Goal: Answer question/provide support: Share knowledge or assist other users

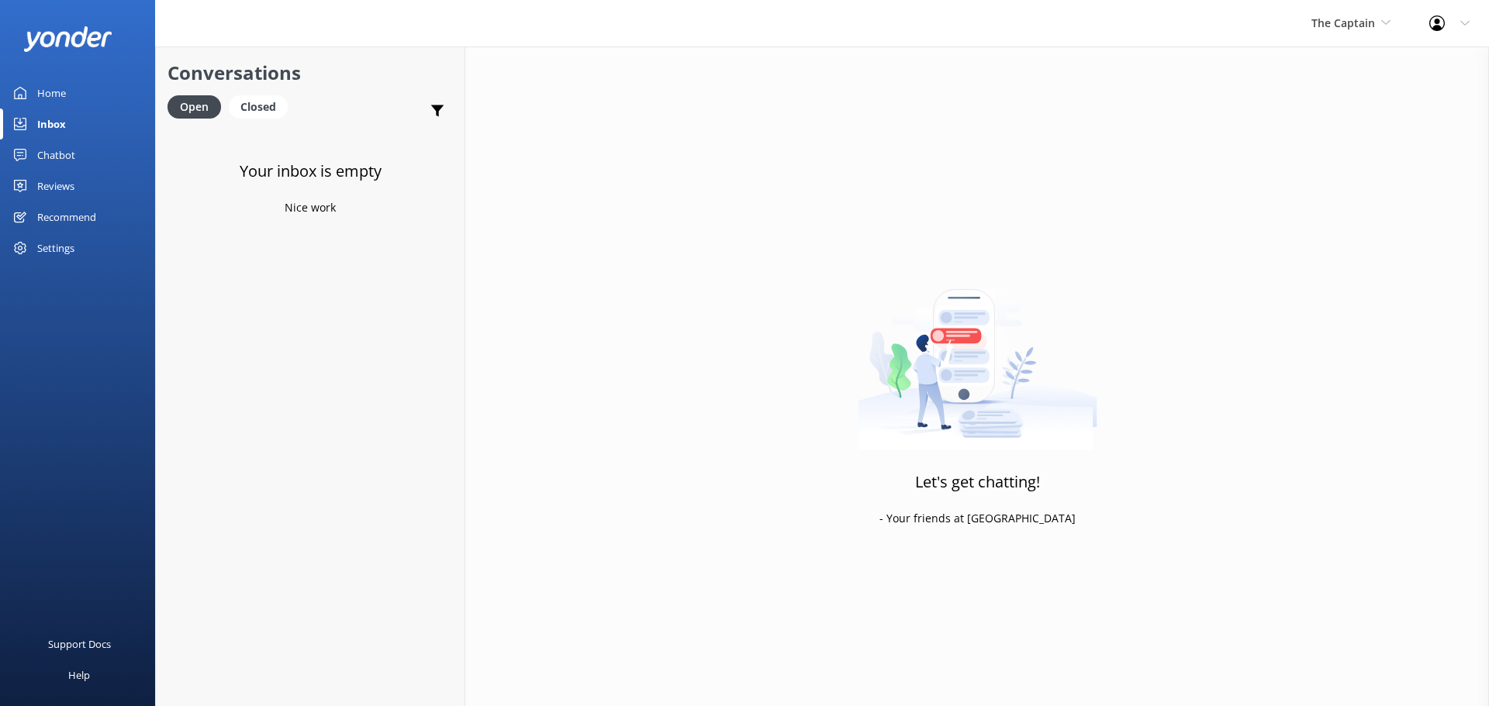
click at [69, 118] on link "Inbox" at bounding box center [77, 124] width 155 height 31
click at [42, 113] on div "Inbox" at bounding box center [51, 124] width 29 height 31
click at [1367, 27] on span "The Captain" at bounding box center [1343, 23] width 64 height 15
click at [1311, 76] on link "De [GEOGRAPHIC_DATA]" at bounding box center [1369, 65] width 155 height 37
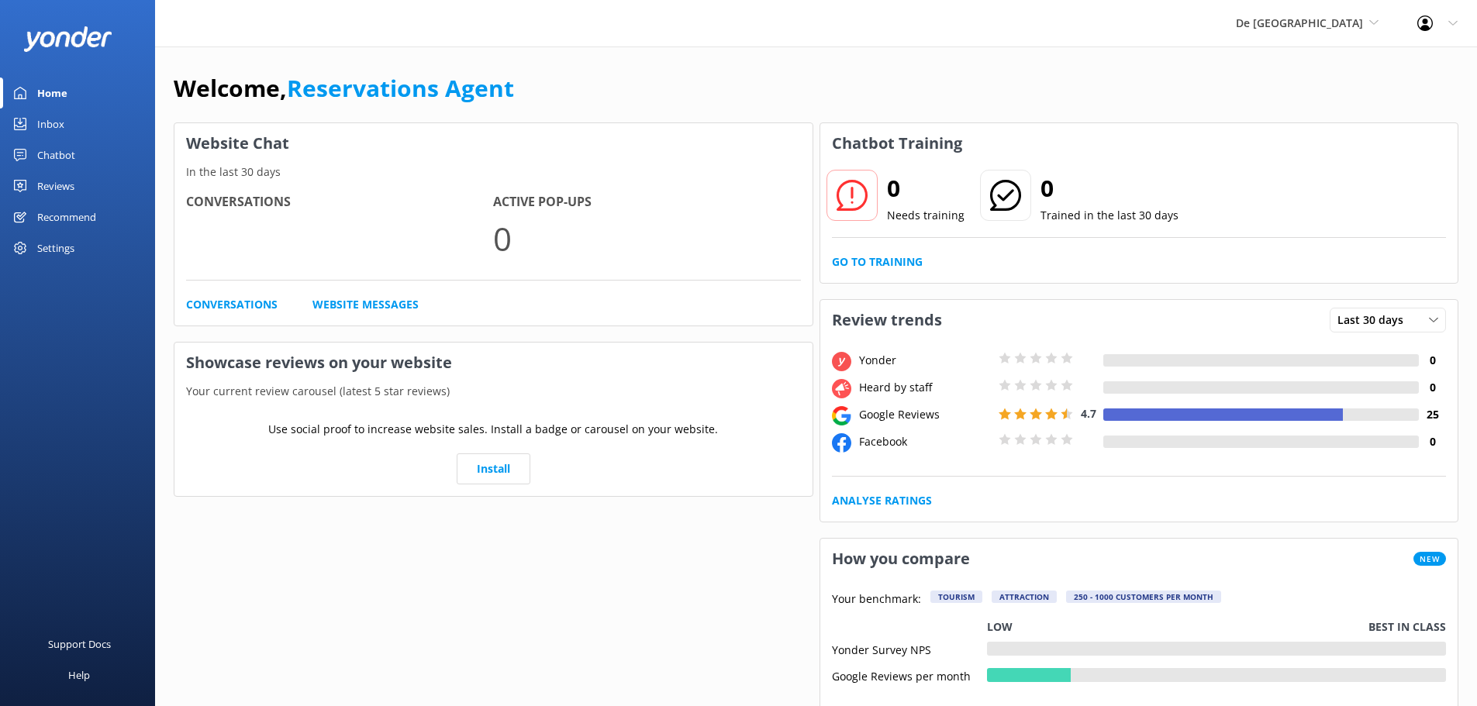
click at [52, 123] on div "Inbox" at bounding box center [50, 124] width 27 height 31
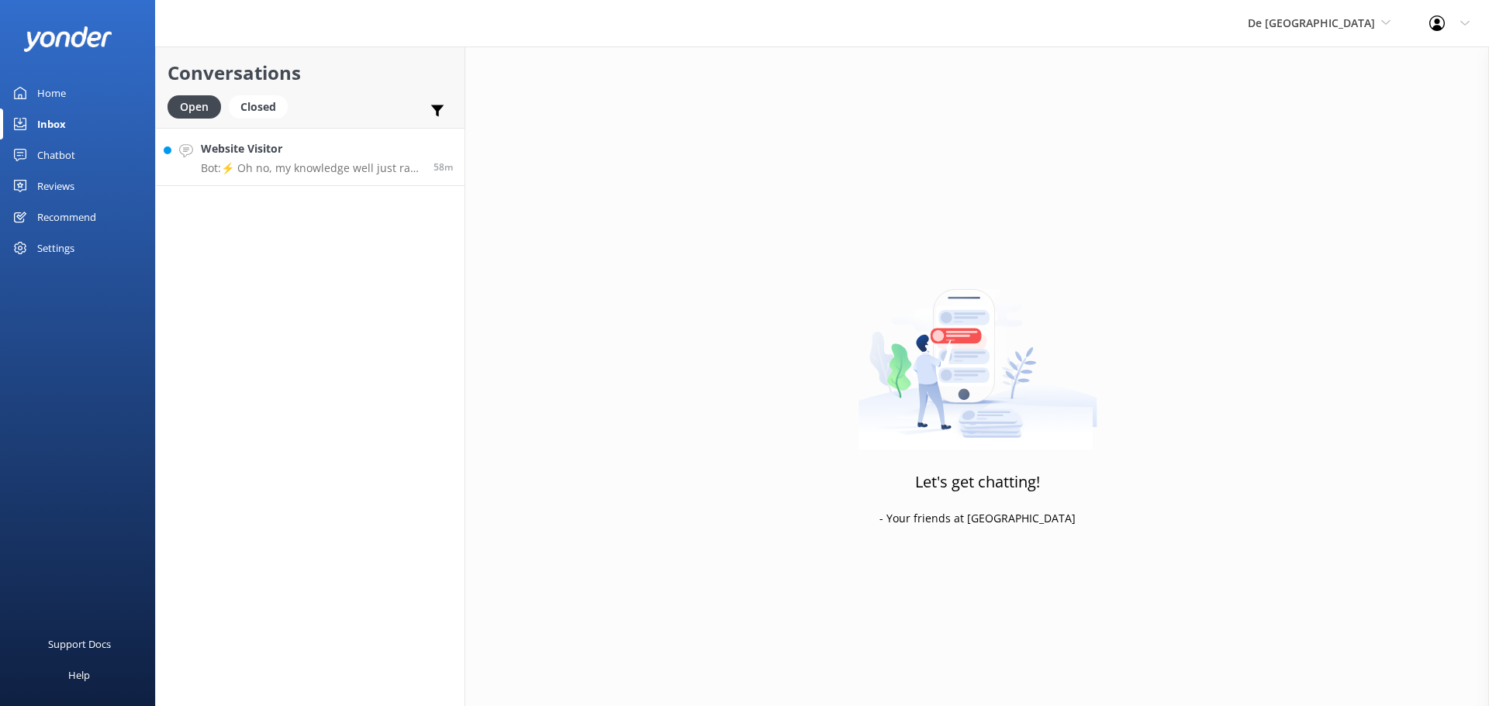
click at [337, 171] on p "Bot: ⚡ Oh no, my knowledge well just ran dry! Could you reshuffle your question…" at bounding box center [311, 168] width 221 height 14
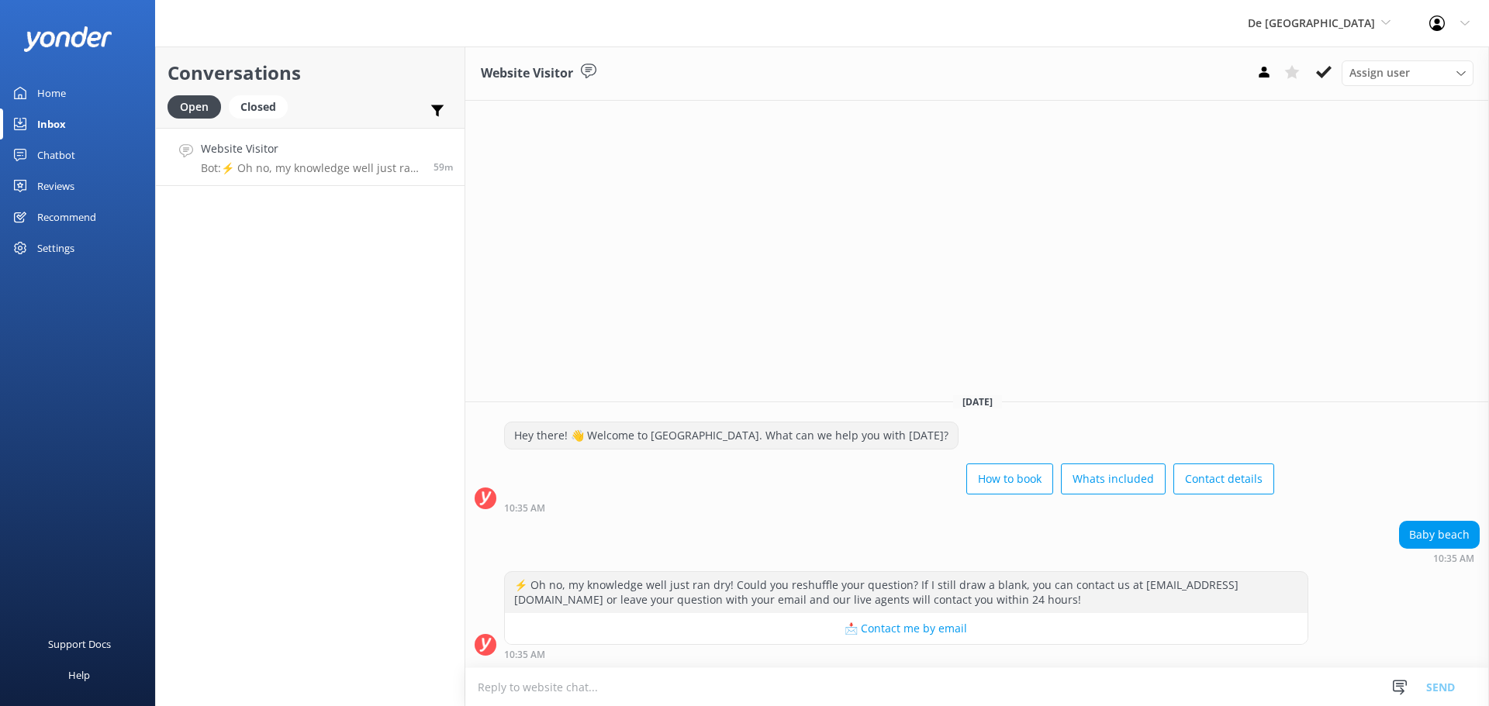
click at [720, 694] on textarea at bounding box center [976, 687] width 1023 height 38
type textarea "are you"
click at [546, 690] on textarea at bounding box center [976, 687] width 1023 height 38
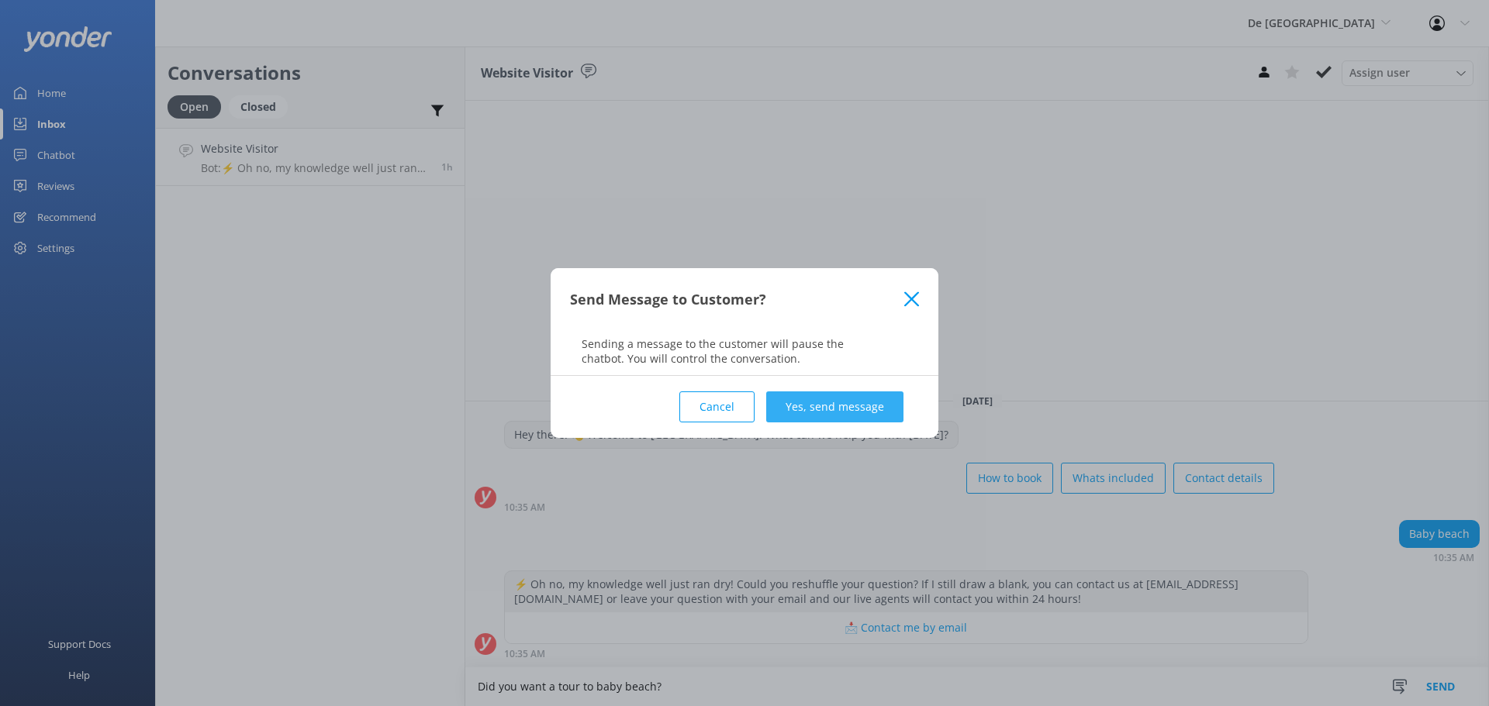
type textarea "Did you want a tour to baby beach?"
click at [816, 414] on button "Yes, send message" at bounding box center [834, 407] width 137 height 31
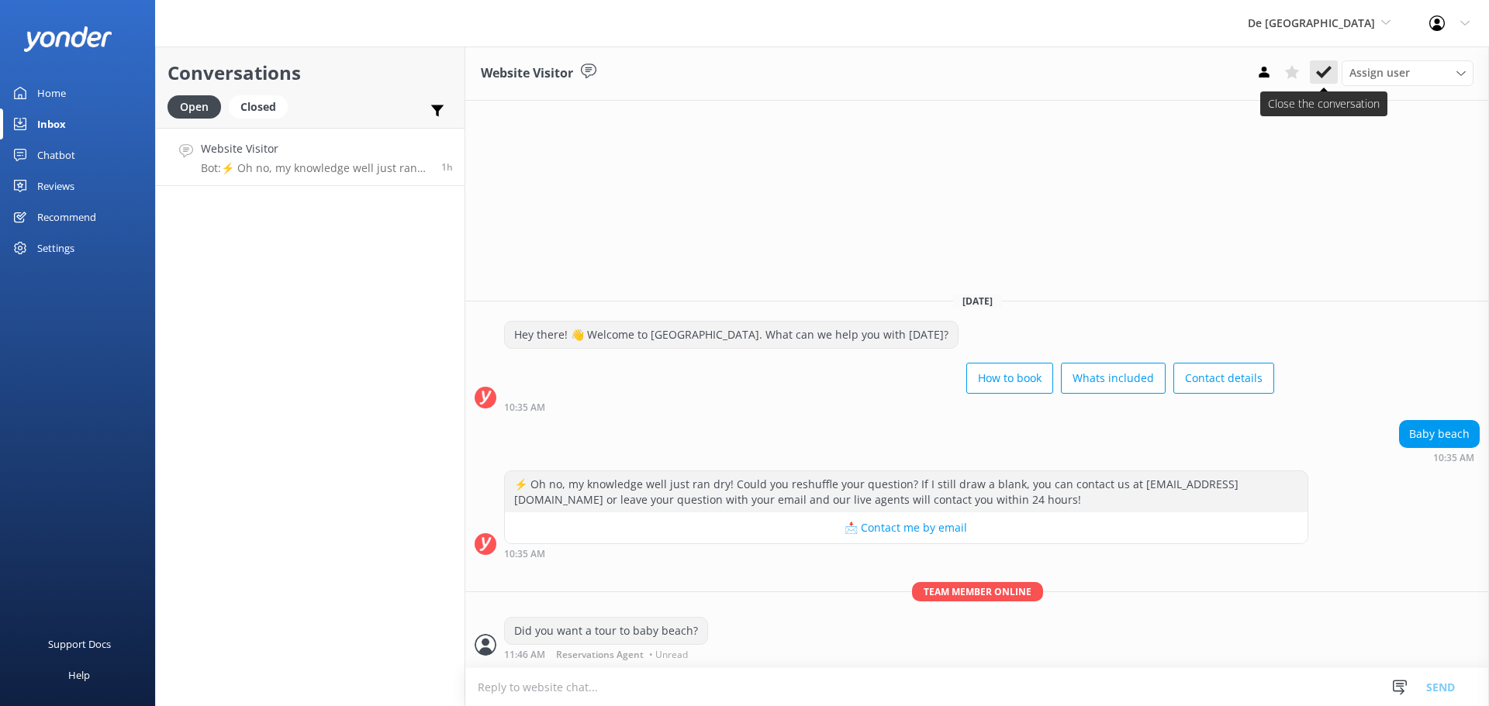
click at [1315, 71] on button at bounding box center [1324, 71] width 28 height 23
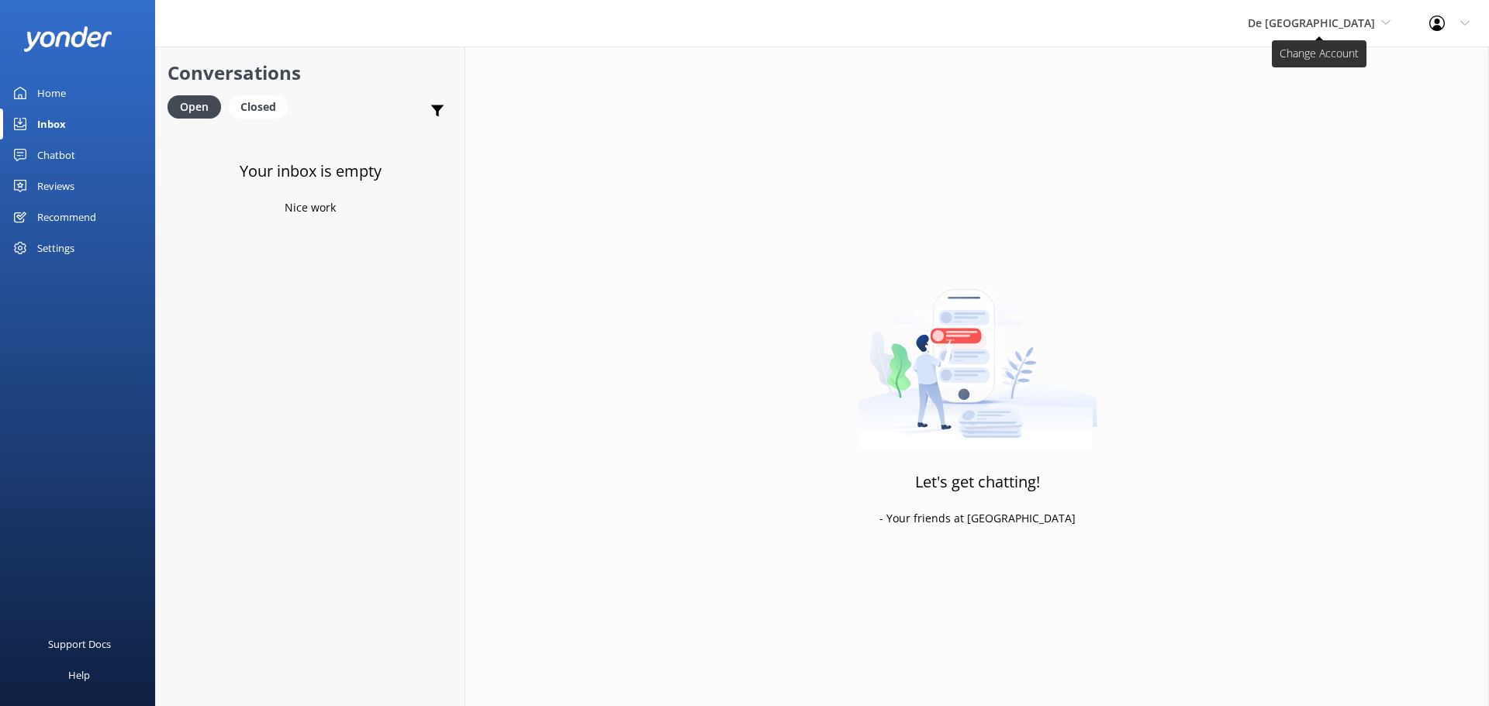
click at [1337, 18] on span "De [GEOGRAPHIC_DATA]" at bounding box center [1311, 23] width 127 height 15
click at [1348, 99] on link "Aruba's Activities Expert" at bounding box center [1305, 102] width 155 height 37
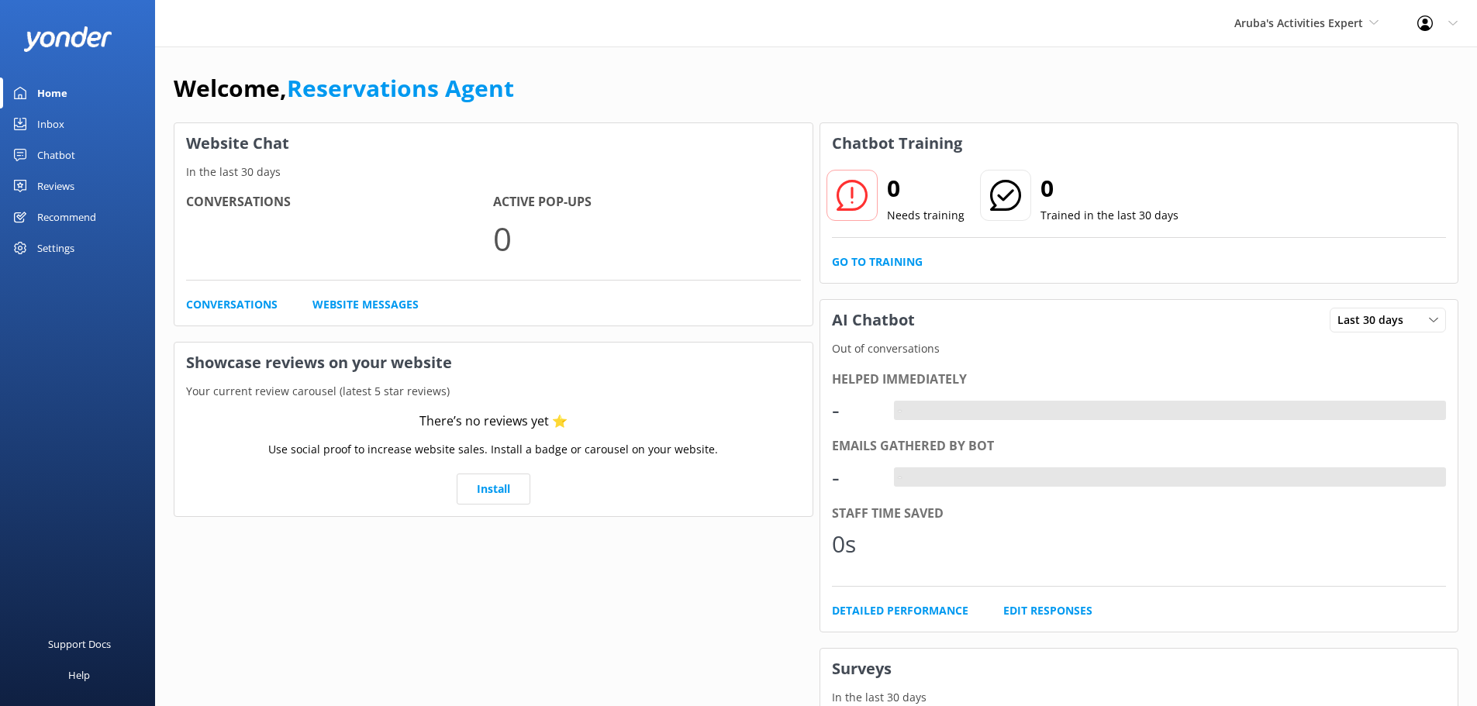
click at [80, 128] on link "Inbox" at bounding box center [77, 124] width 155 height 31
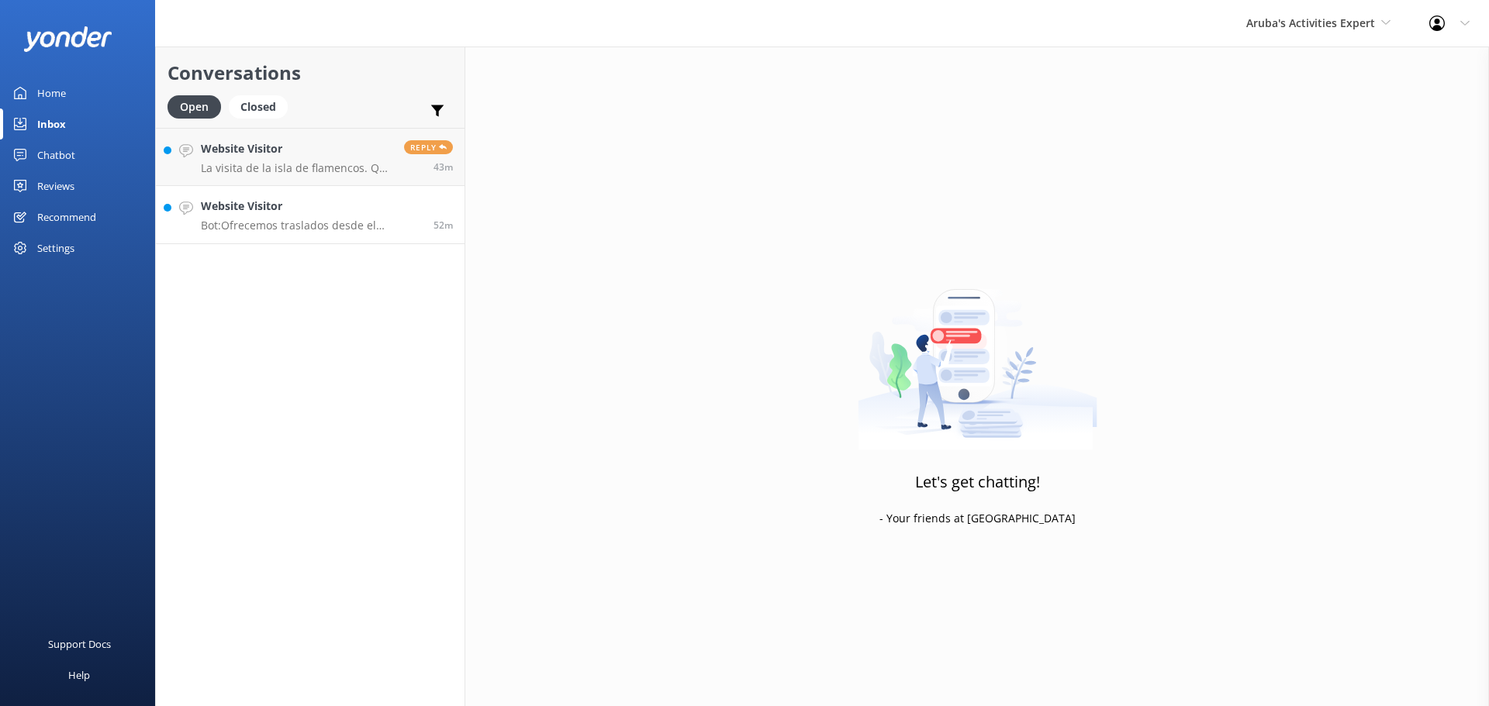
click at [305, 219] on p "Bot: Ofrecemos traslados desde el aeropuerto a todos los principales hoteles de…" at bounding box center [311, 226] width 221 height 14
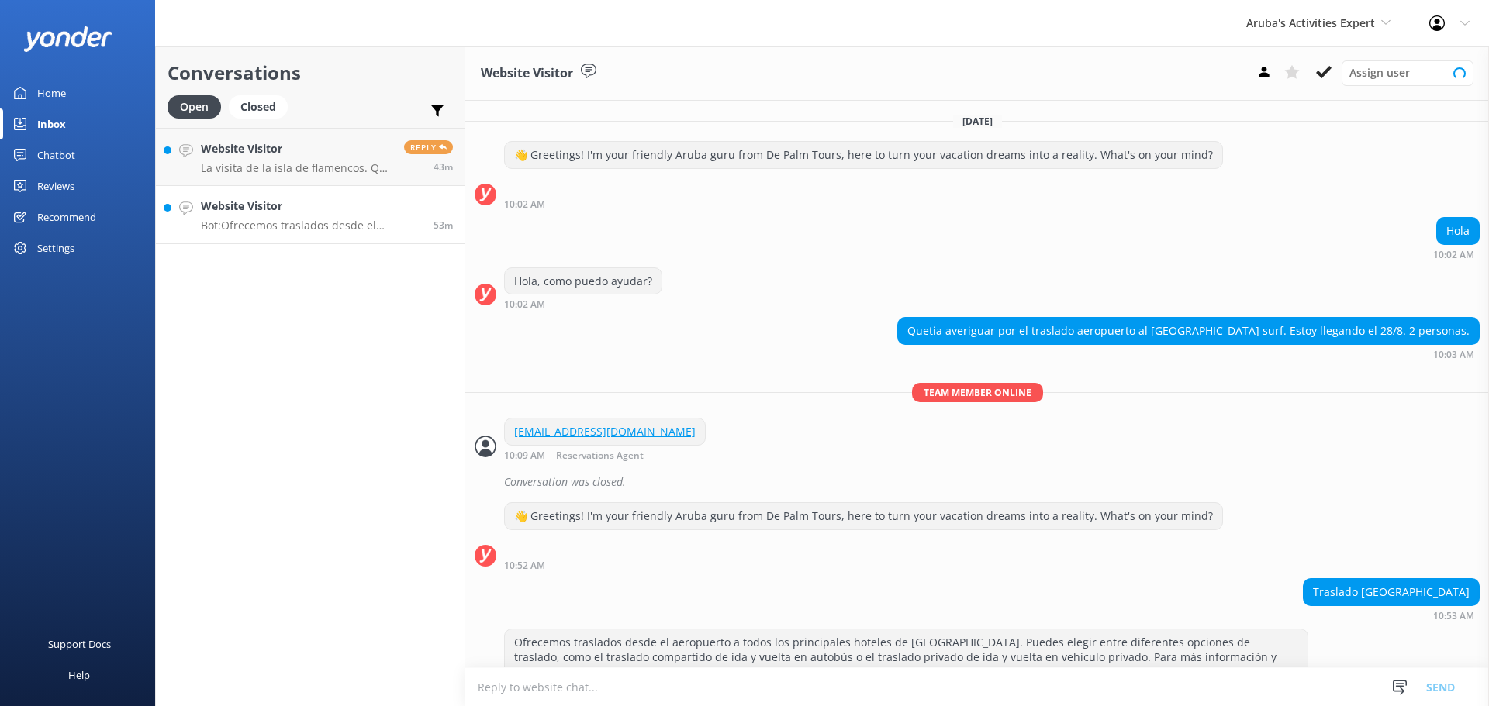
scroll to position [41, 0]
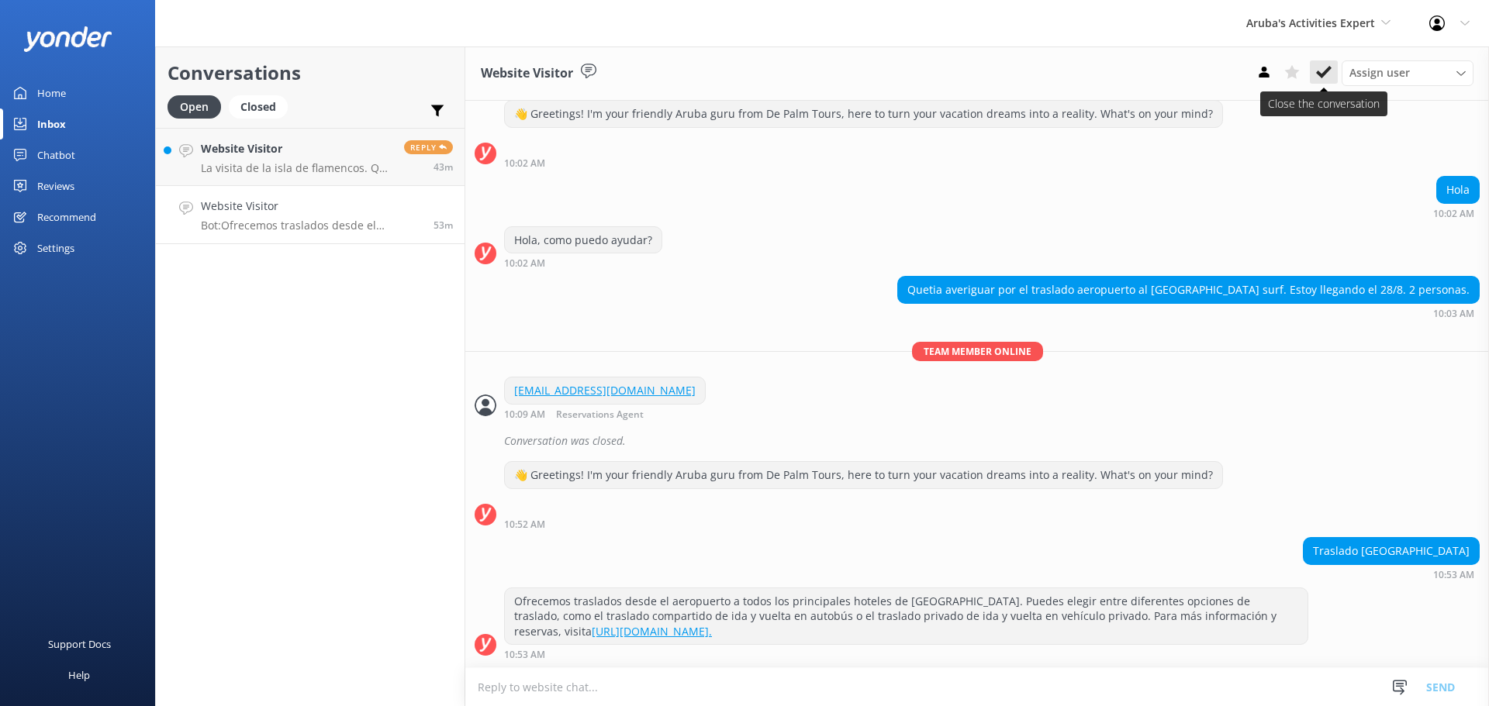
click at [1318, 60] on button at bounding box center [1324, 71] width 28 height 23
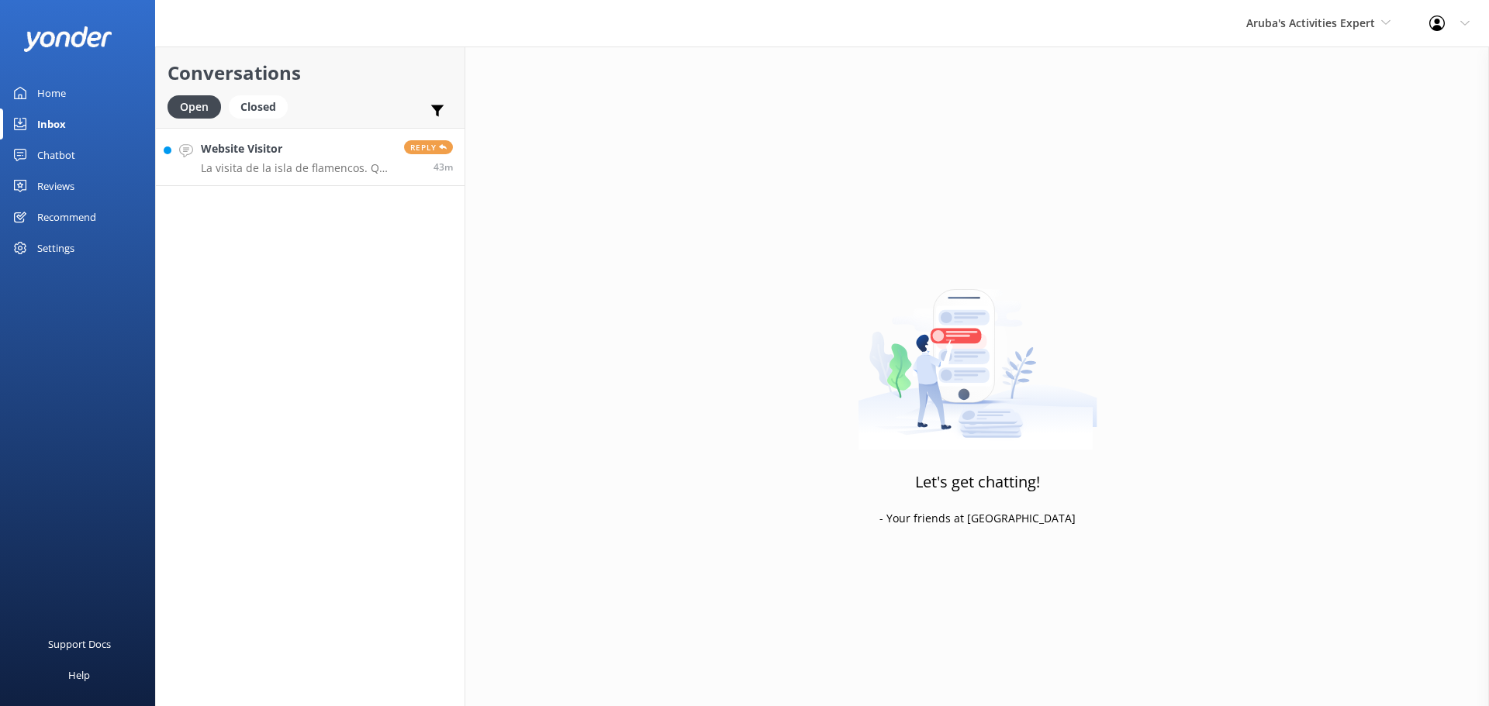
click at [283, 154] on h4 "Website Visitor" at bounding box center [297, 148] width 192 height 17
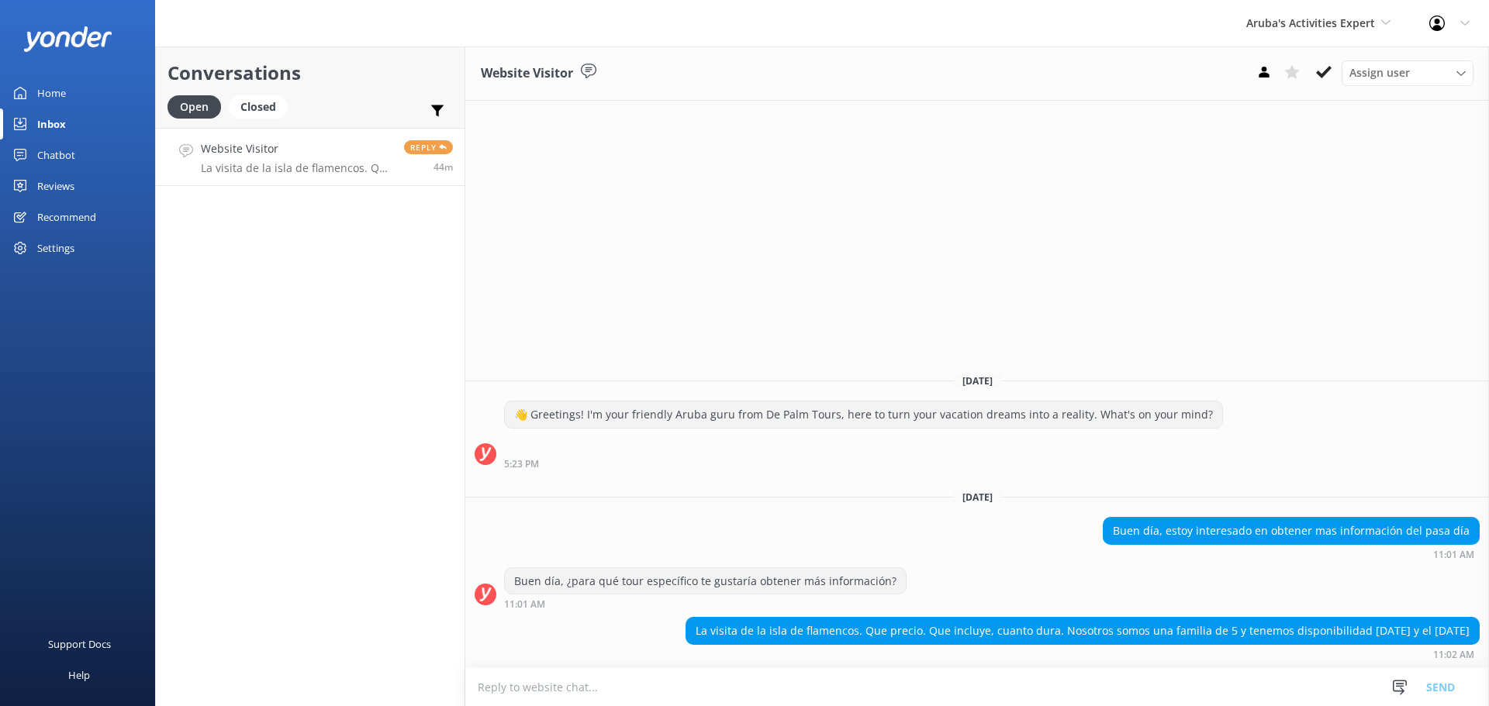
click at [923, 625] on div "La visita de la isla de flamencos. Que precio. Que incluye, cuanto dura. Nosotr…" at bounding box center [1082, 631] width 792 height 26
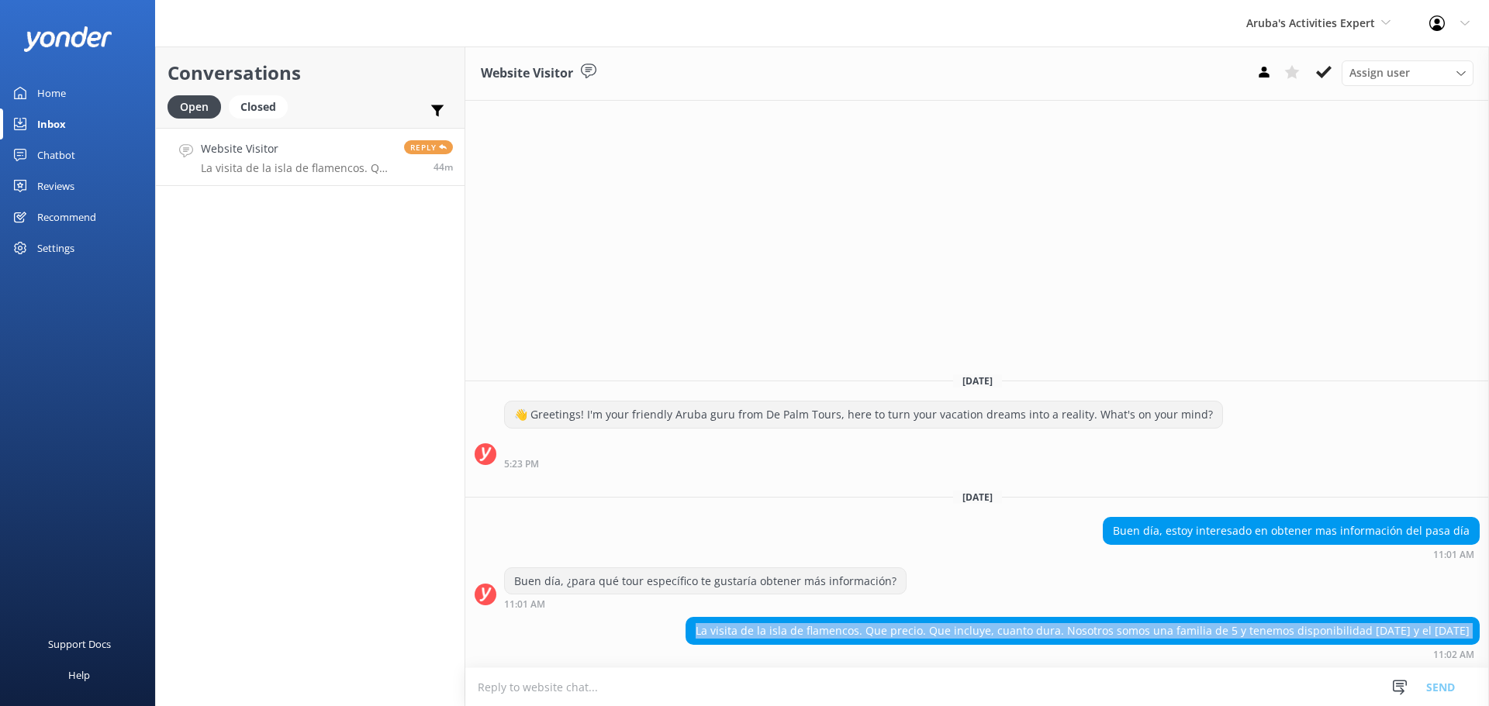
click at [923, 625] on div "La visita de la isla de flamencos. Que precio. Que incluye, cuanto dura. Nosotr…" at bounding box center [1082, 631] width 792 height 26
copy div "La visita de la isla de flamencos. Que precio. Que incluye, cuanto dura. Nosotr…"
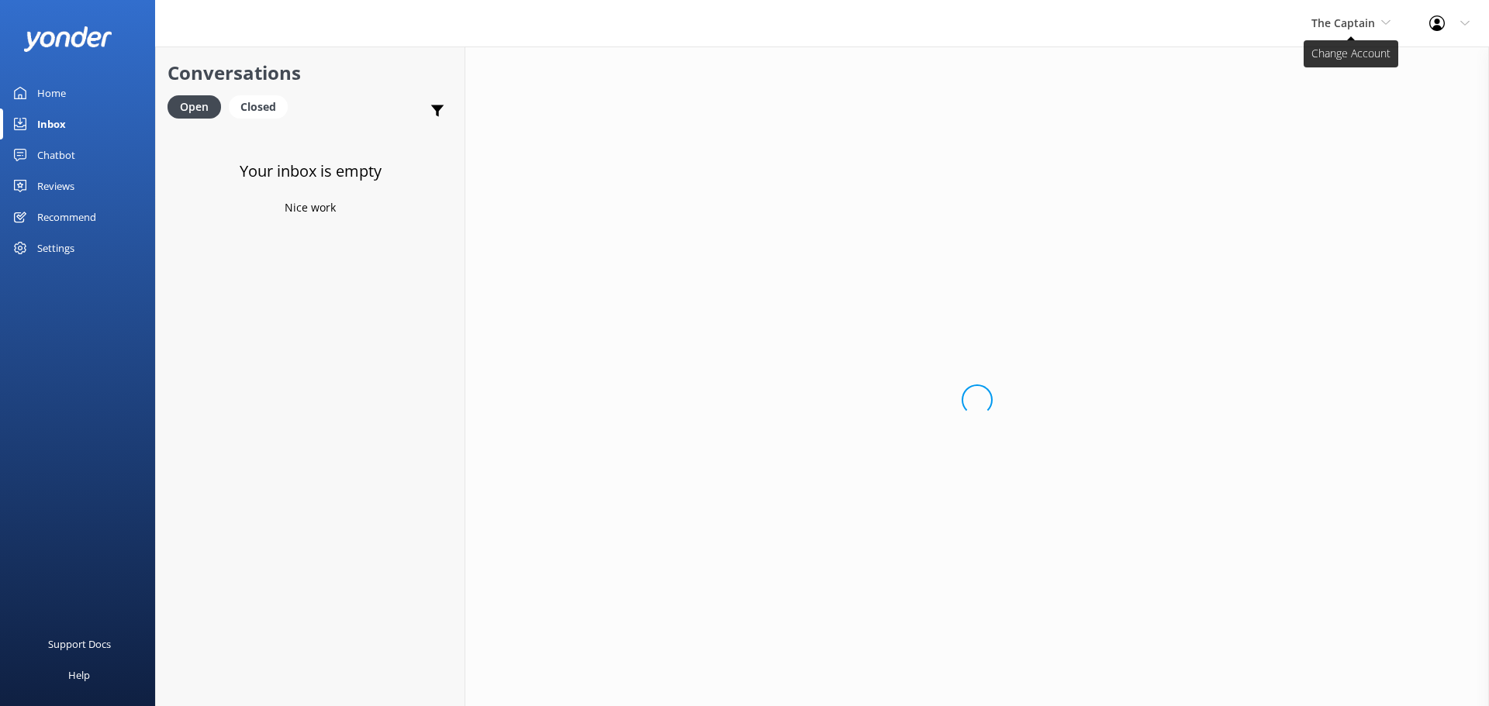
click at [1357, 16] on span "The Captain" at bounding box center [1343, 23] width 64 height 15
click at [1343, 61] on link "De [GEOGRAPHIC_DATA]" at bounding box center [1369, 65] width 155 height 37
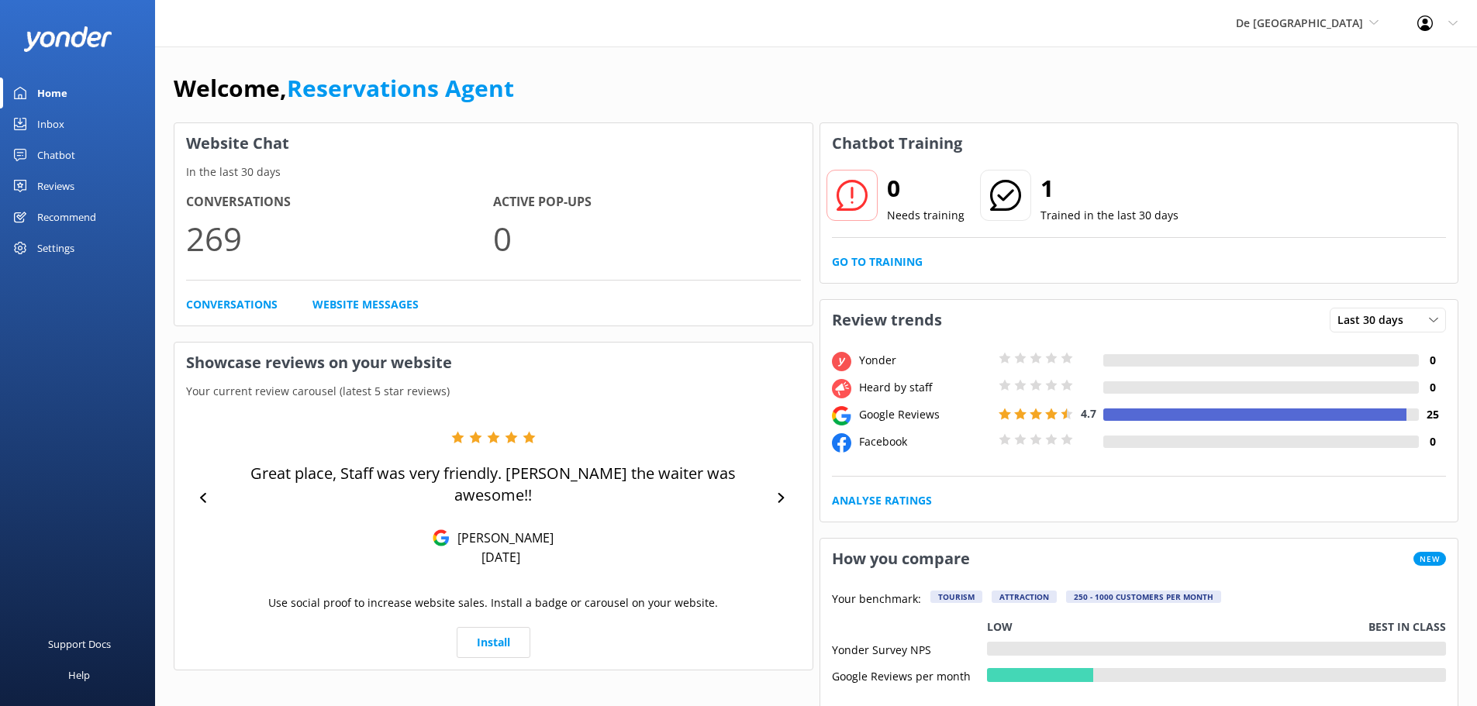
click at [57, 118] on div "Inbox" at bounding box center [50, 124] width 27 height 31
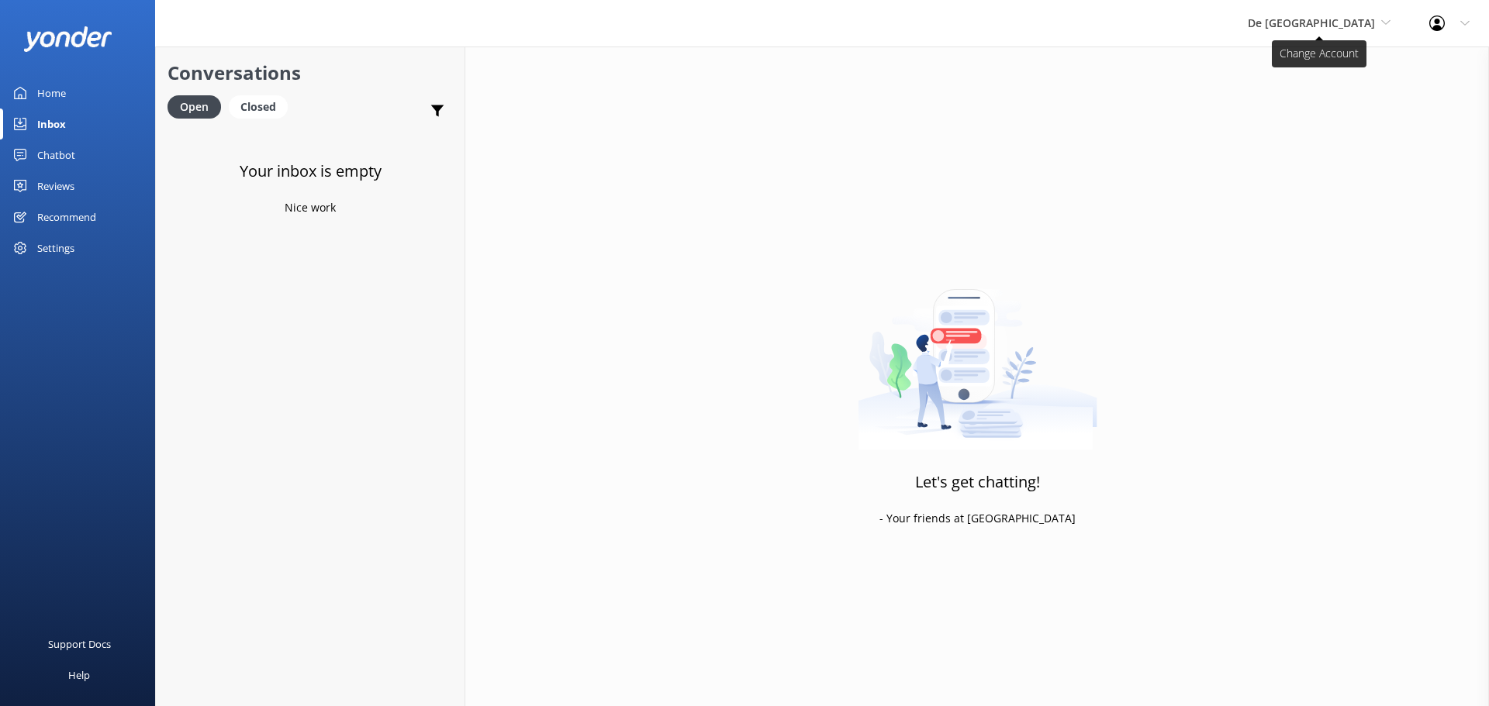
click at [1340, 26] on span "De [GEOGRAPHIC_DATA]" at bounding box center [1311, 23] width 127 height 15
click at [1326, 68] on link "De [GEOGRAPHIC_DATA]" at bounding box center [1305, 65] width 155 height 37
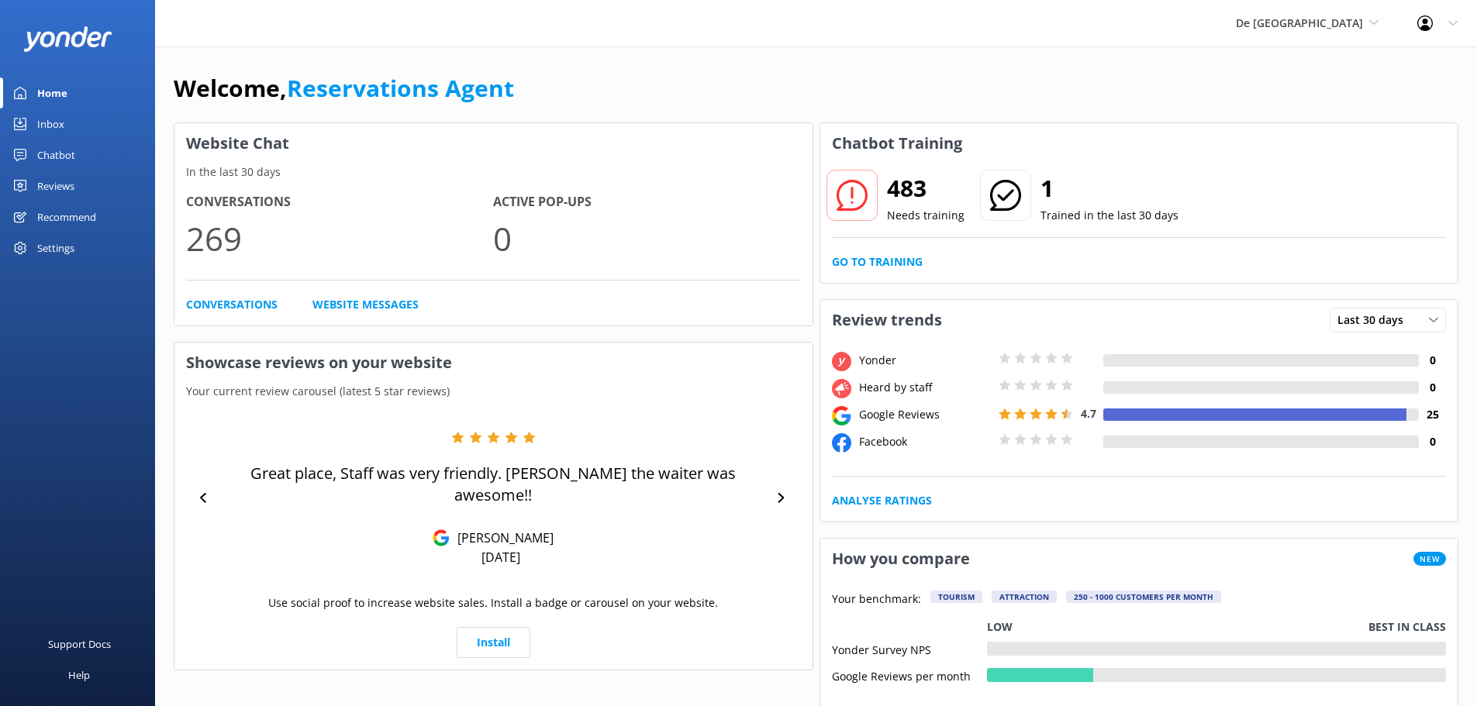
click at [72, 123] on link "Inbox" at bounding box center [77, 124] width 155 height 31
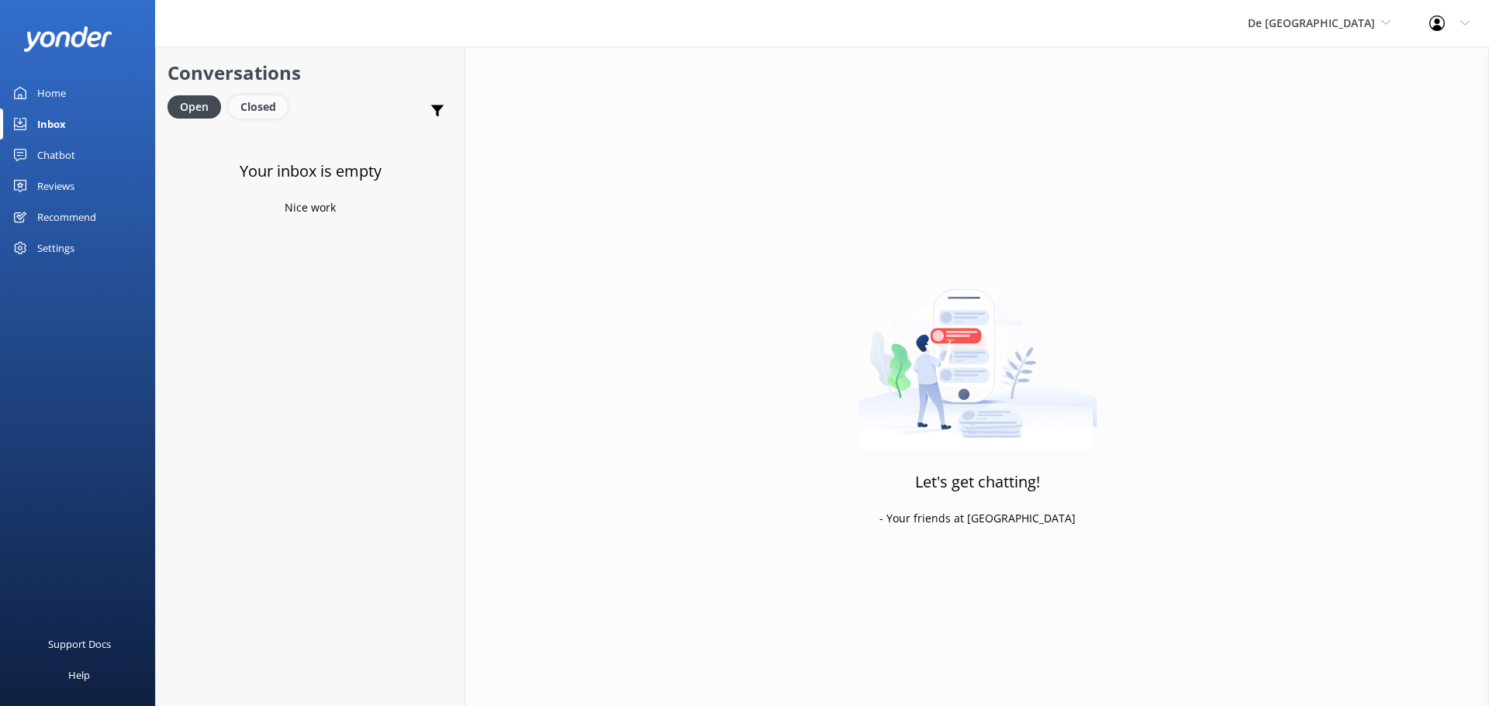
click at [259, 105] on div "Closed" at bounding box center [258, 106] width 59 height 23
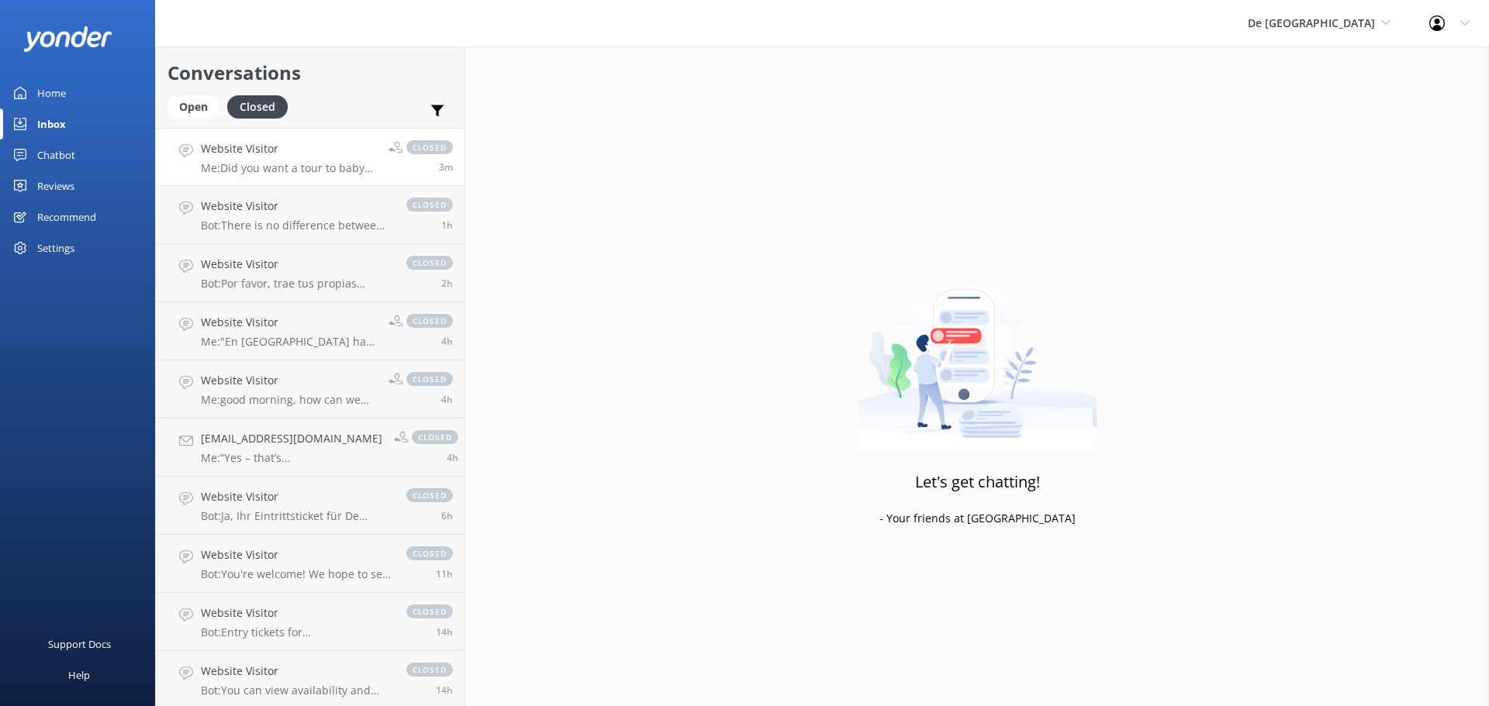
click at [288, 165] on p "Me: Did you want a tour to baby beach?" at bounding box center [289, 168] width 176 height 14
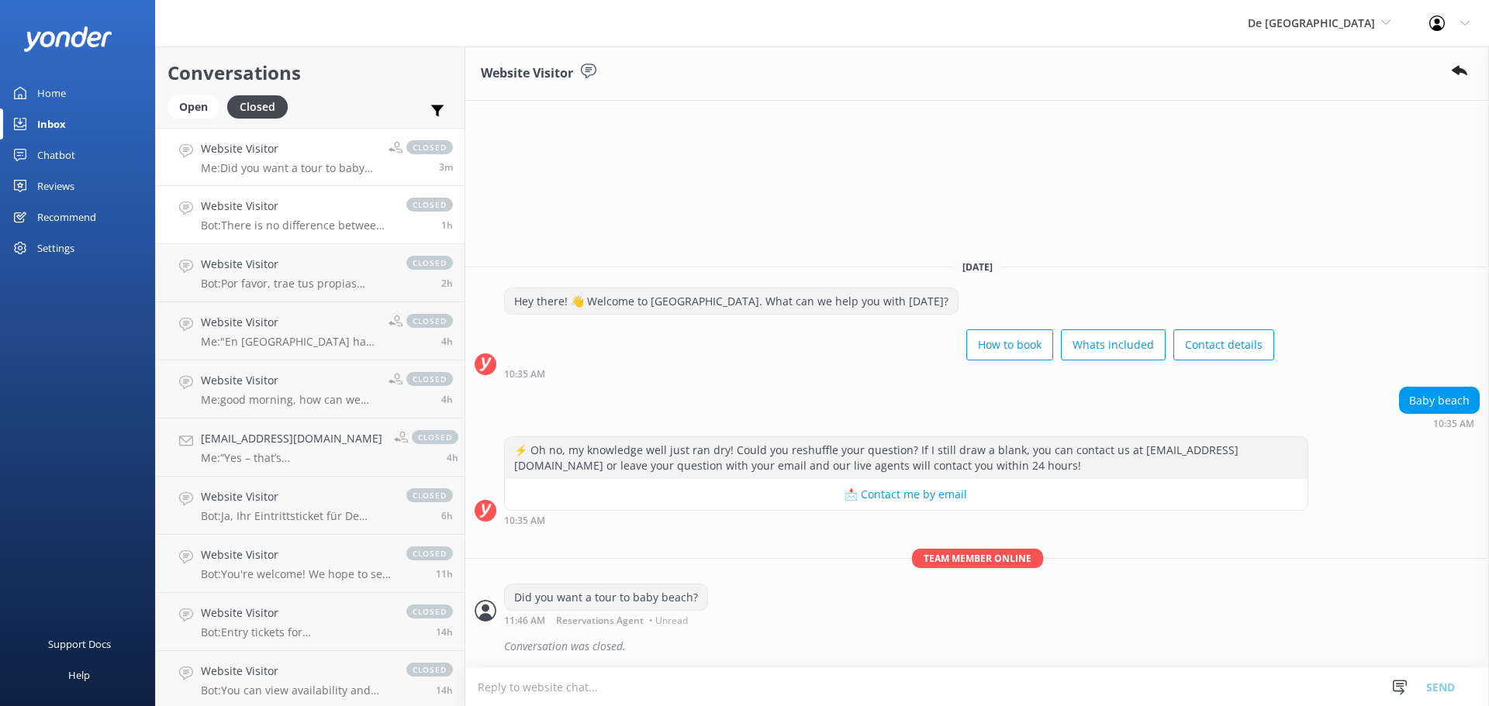
click at [242, 211] on h4 "Website Visitor" at bounding box center [296, 206] width 190 height 17
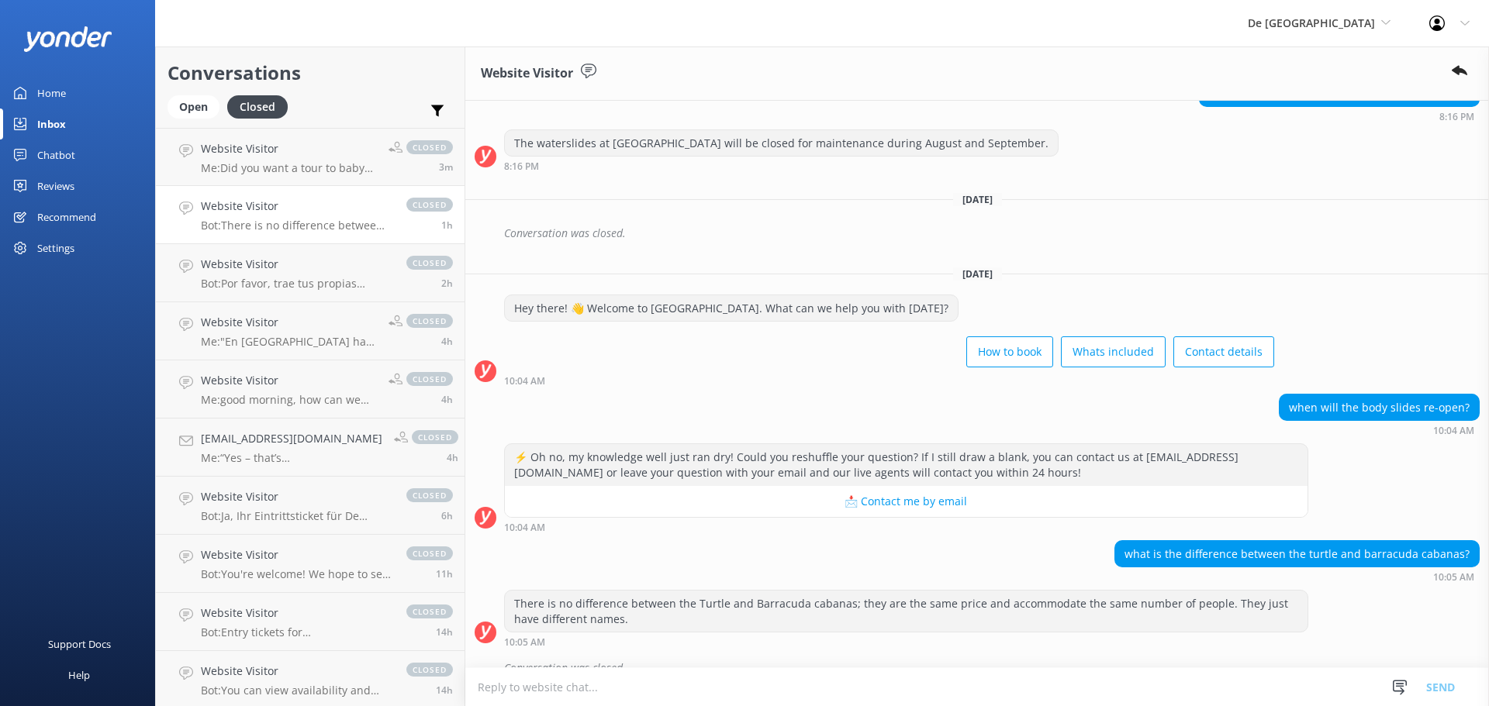
scroll to position [1228, 0]
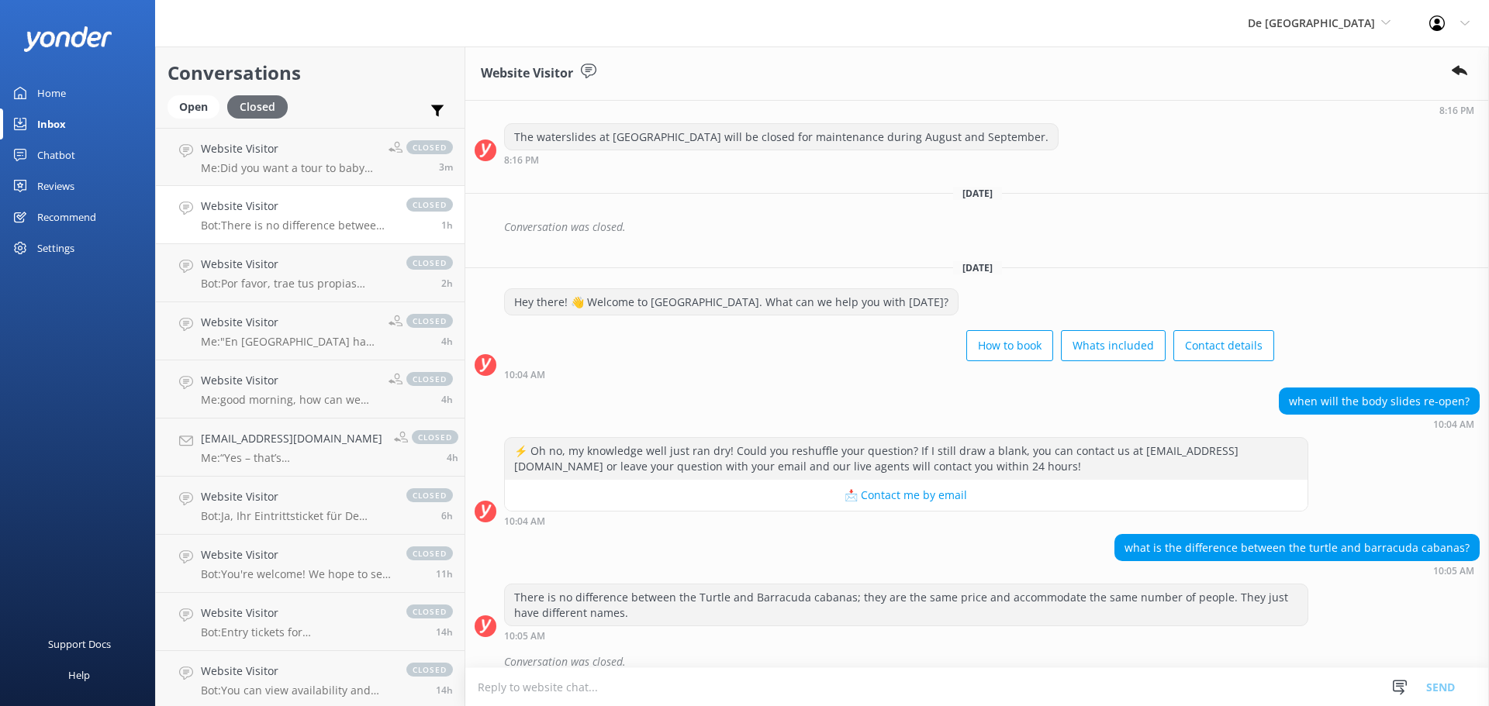
click at [277, 106] on div "Closed" at bounding box center [257, 106] width 60 height 23
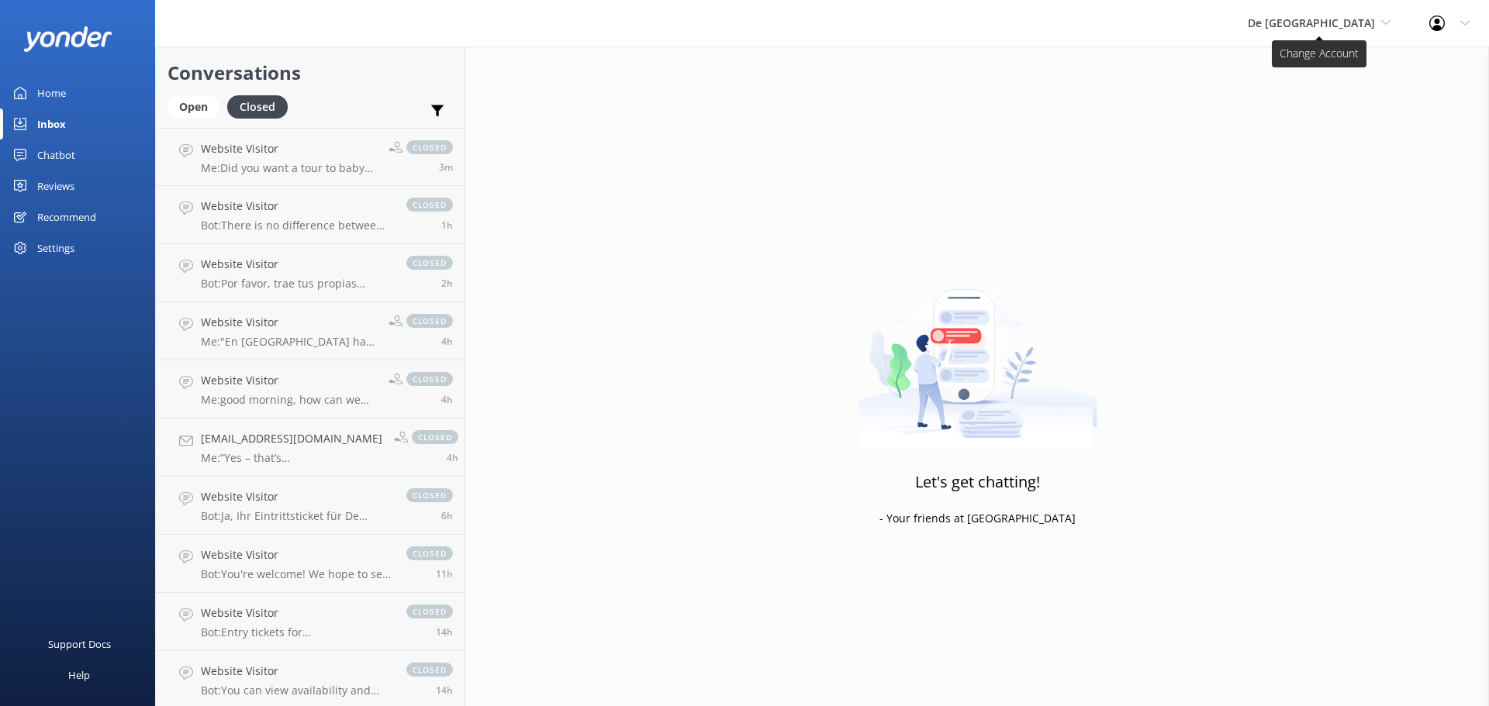
click at [1385, 15] on span "De [GEOGRAPHIC_DATA]" at bounding box center [1319, 23] width 143 height 17
click at [1320, 130] on link "The Captain" at bounding box center [1305, 139] width 155 height 37
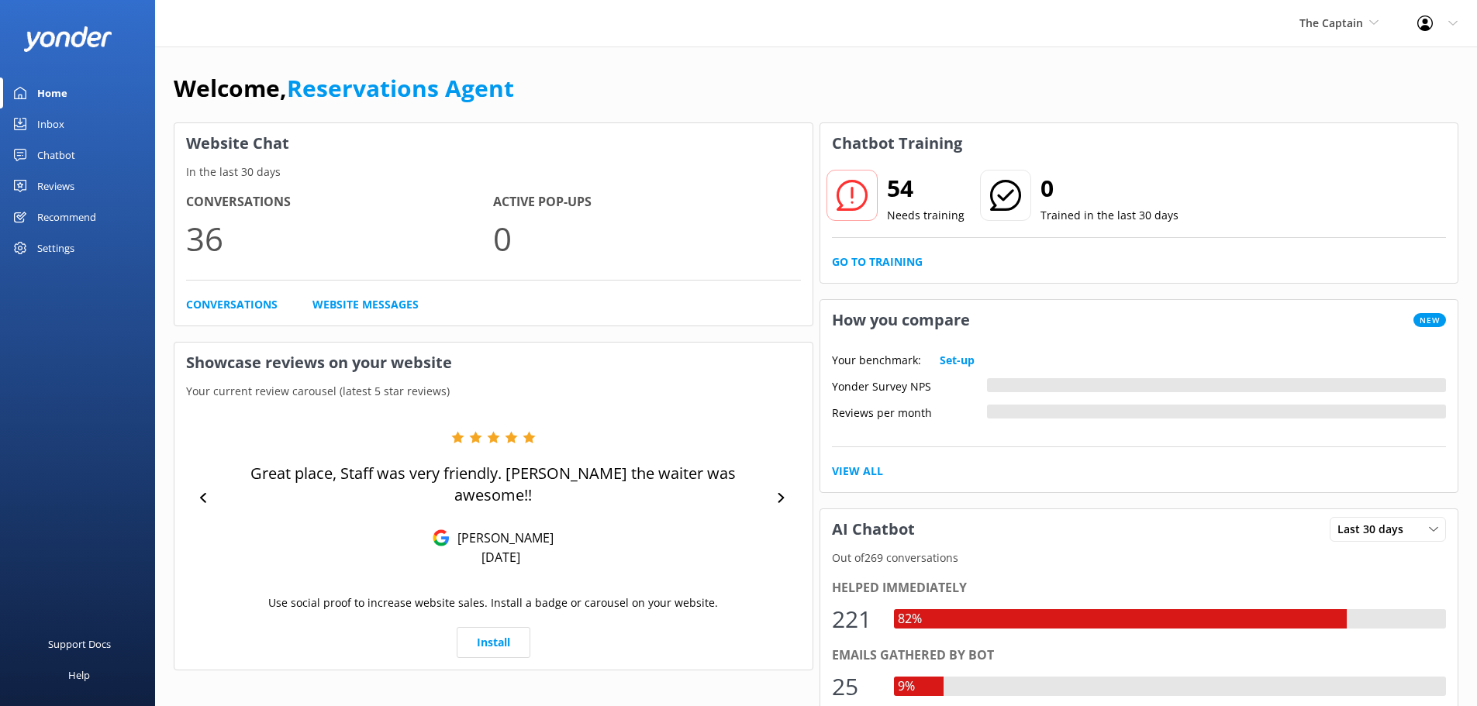
click at [57, 128] on div "Inbox" at bounding box center [50, 124] width 27 height 31
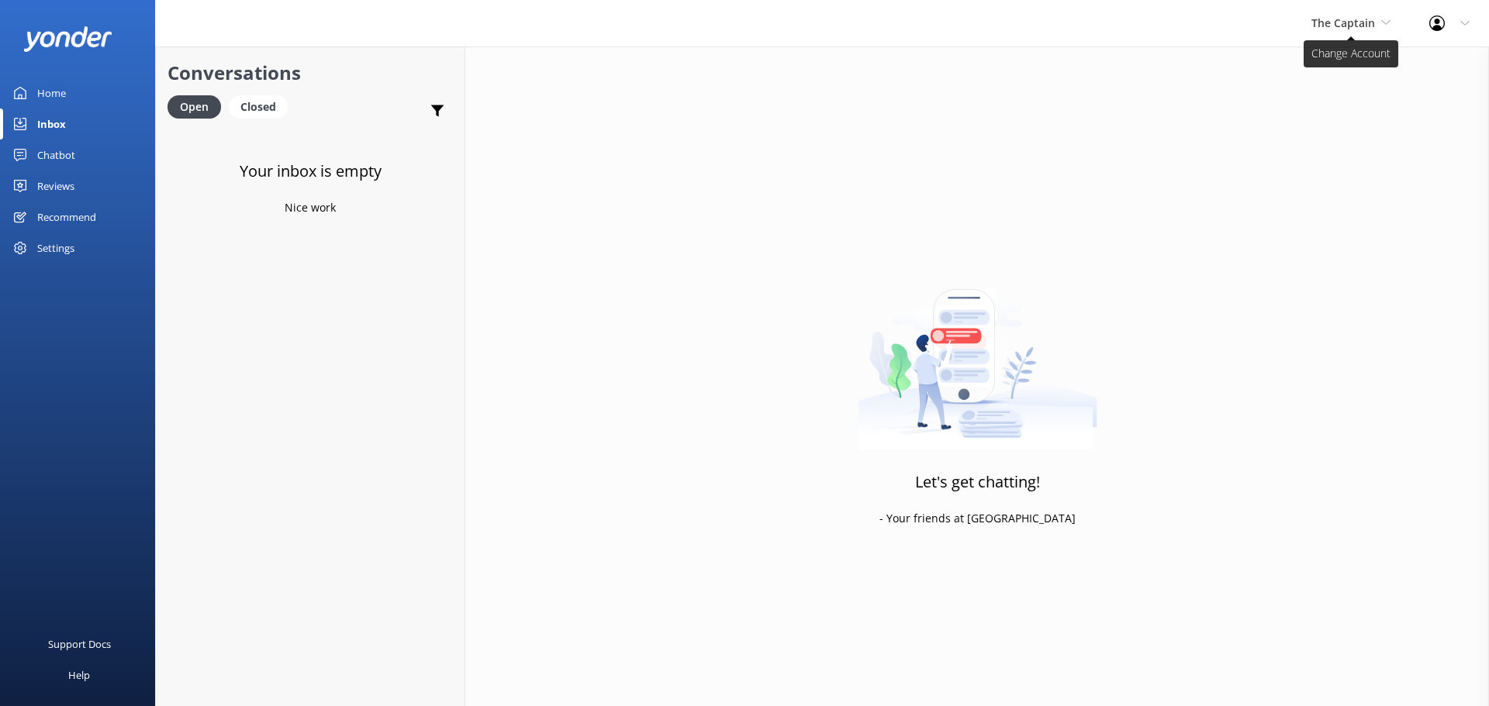
click at [1355, 22] on span "The Captain" at bounding box center [1343, 23] width 64 height 15
click at [1342, 59] on link "De [GEOGRAPHIC_DATA]" at bounding box center [1369, 65] width 155 height 37
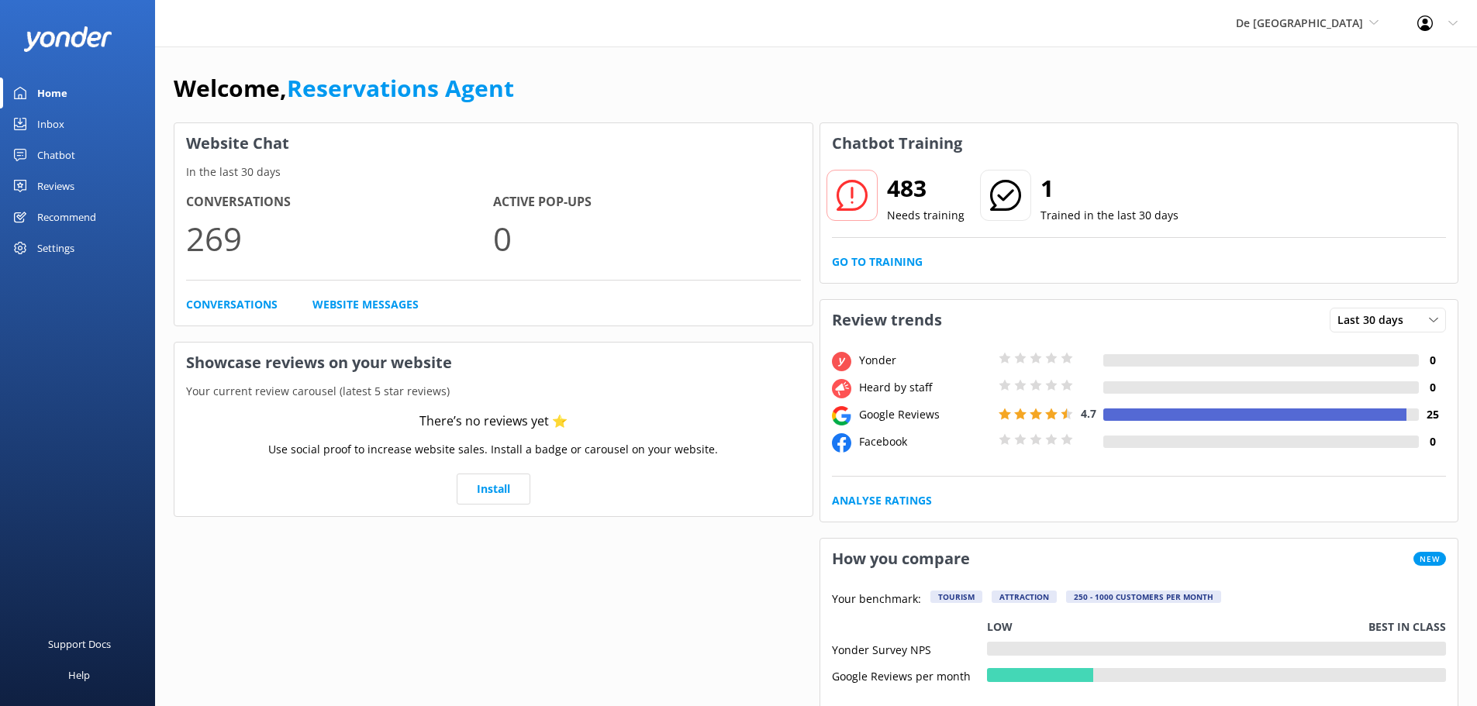
click at [67, 122] on link "Inbox" at bounding box center [77, 124] width 155 height 31
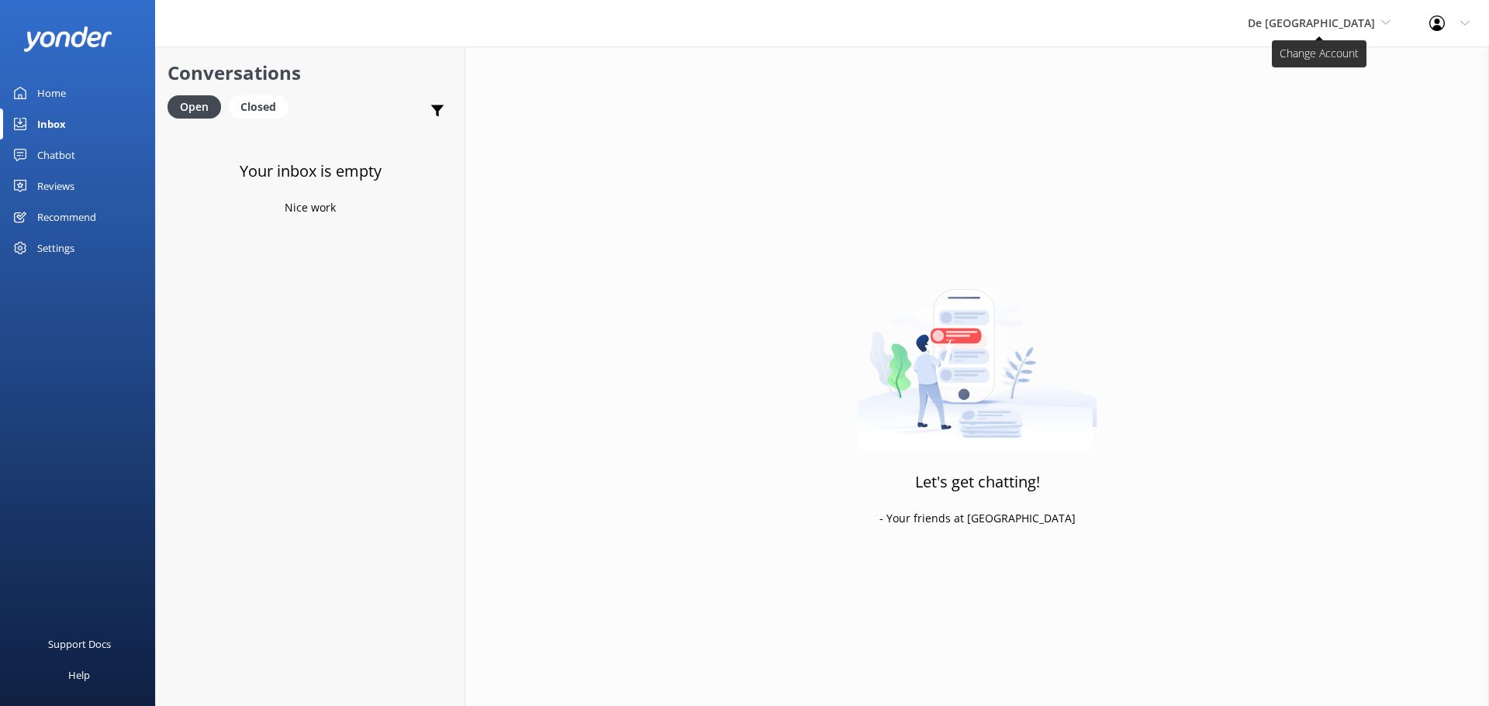
click at [1328, 20] on span "De [GEOGRAPHIC_DATA]" at bounding box center [1311, 23] width 127 height 15
click at [1316, 98] on link "Aruba's Activities Expert" at bounding box center [1305, 102] width 155 height 37
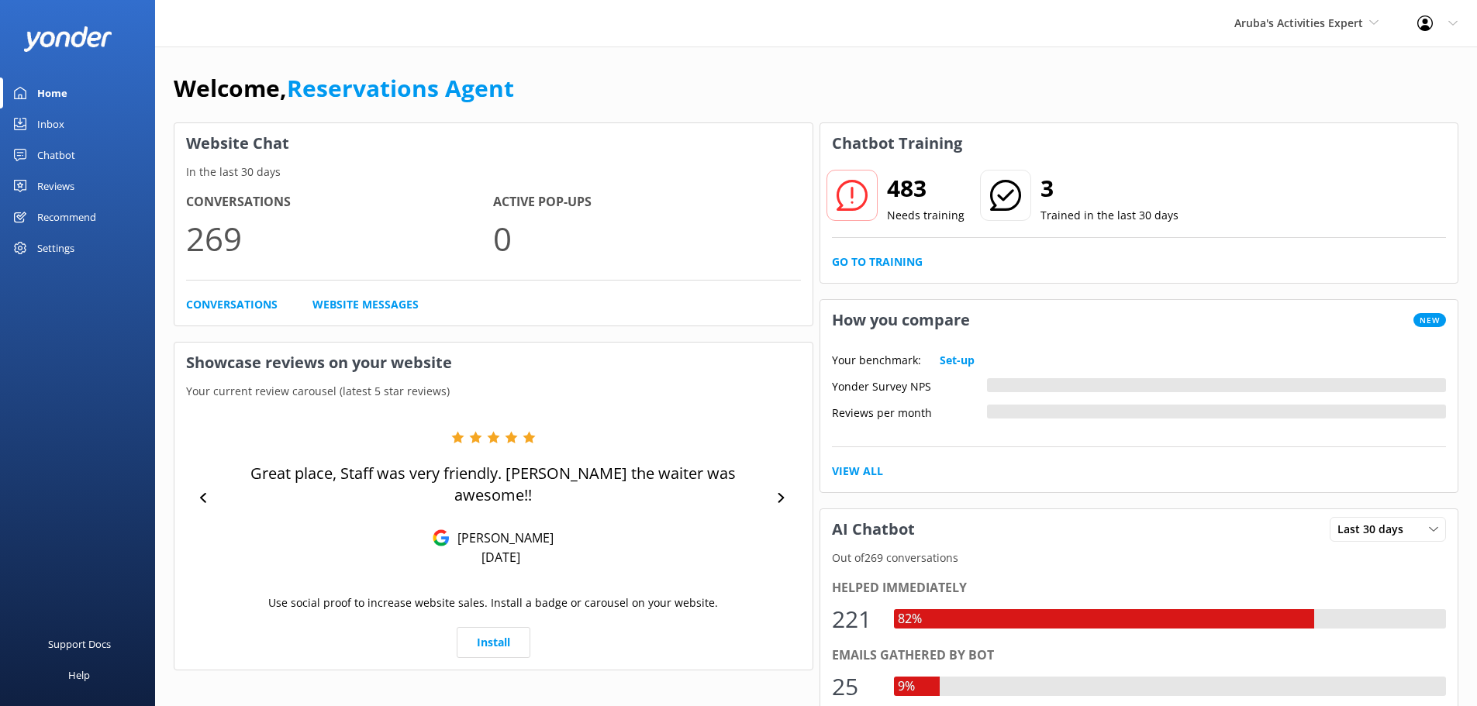
click at [71, 123] on link "Inbox" at bounding box center [77, 124] width 155 height 31
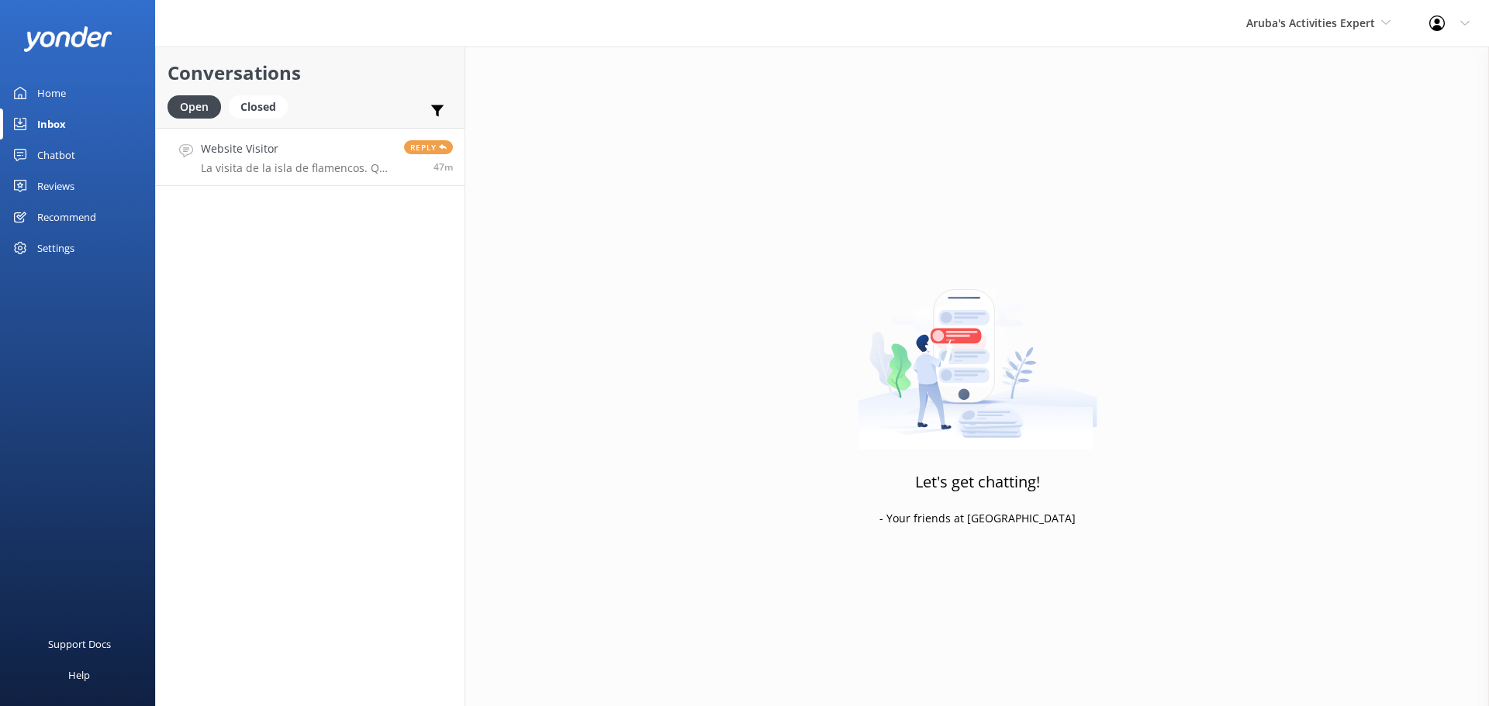
click at [274, 165] on p "La visita de la isla de flamencos. Que precio. Que incluye, cuanto dura. Nosotr…" at bounding box center [297, 168] width 192 height 14
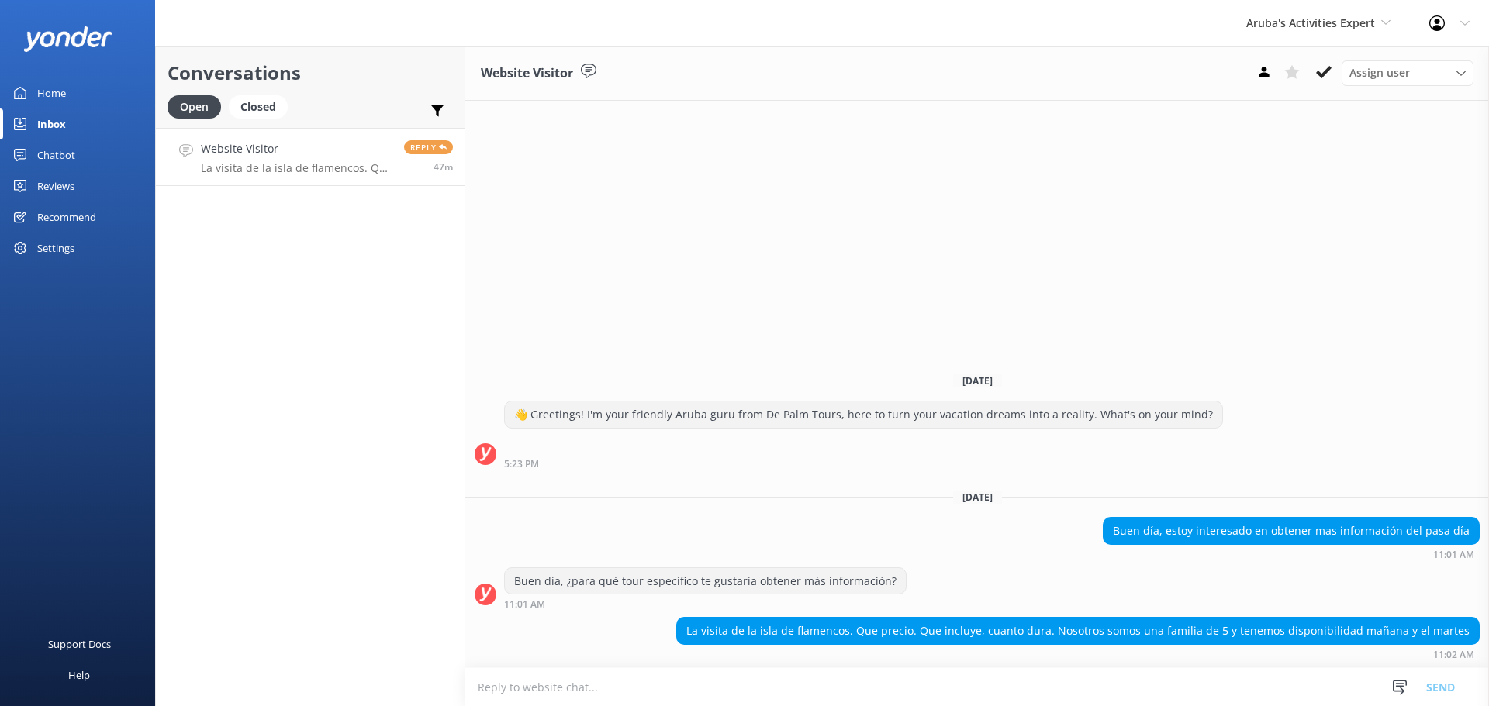
click at [965, 696] on textarea at bounding box center [976, 687] width 1023 height 38
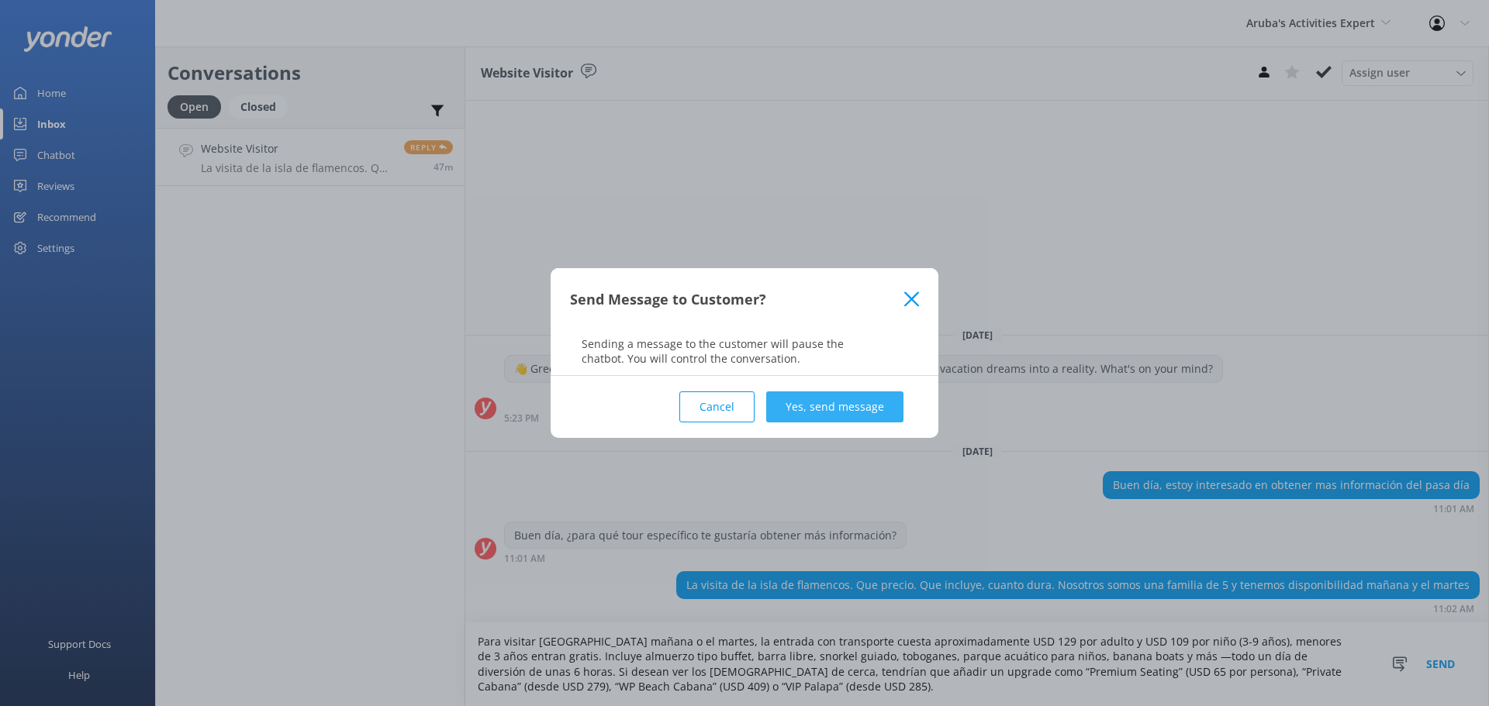
type textarea "Para visitar De Palm Island mañana o el martes, la entrada con transporte cuest…"
click at [832, 412] on button "Yes, send message" at bounding box center [834, 407] width 137 height 31
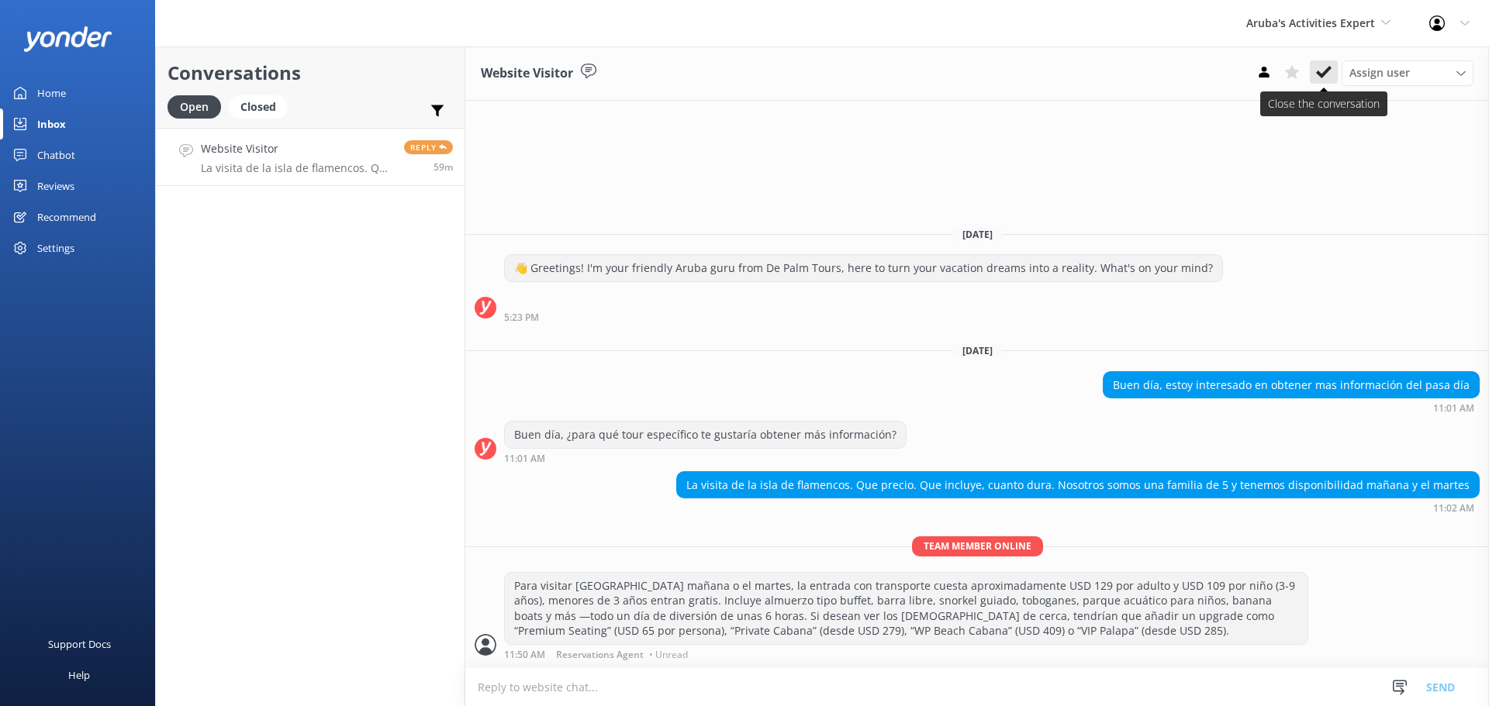
click at [1330, 67] on icon at bounding box center [1324, 72] width 16 height 16
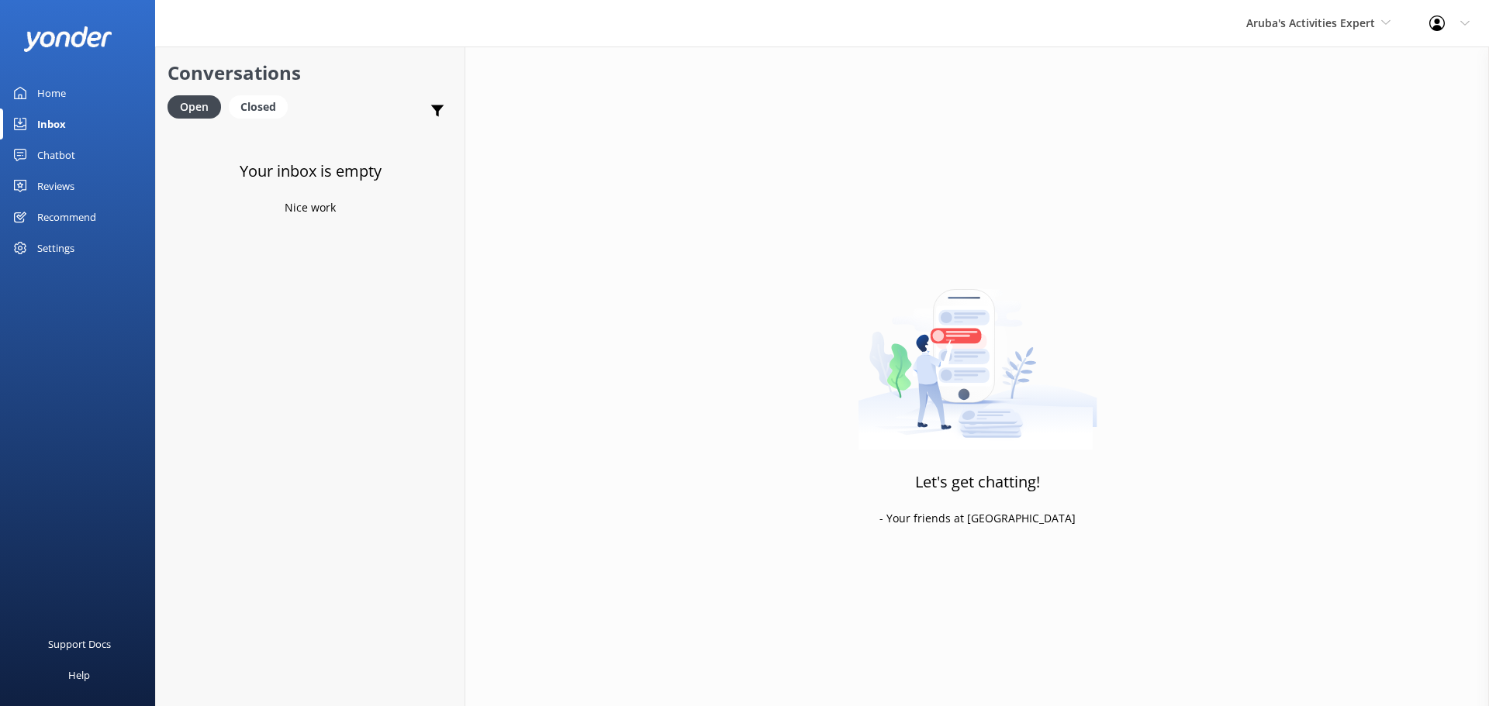
click at [1328, 33] on div "Aruba's Activities Expert De Palm Island Aruba's Activities Expert The Captain" at bounding box center [1318, 23] width 183 height 47
click at [1320, 60] on link "De [GEOGRAPHIC_DATA]" at bounding box center [1304, 65] width 155 height 37
